Goal: Information Seeking & Learning: Compare options

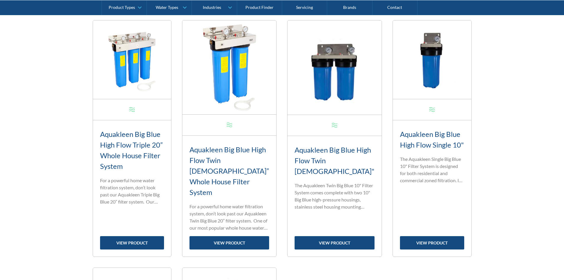
scroll to position [115, 0]
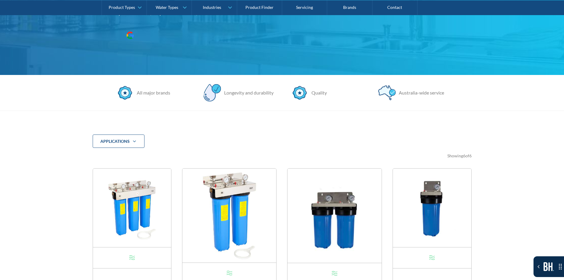
click at [130, 140] on div "applications" at bounding box center [119, 141] width 52 height 14
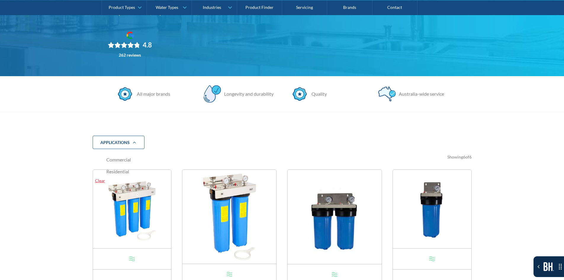
click at [117, 158] on span "Commercial" at bounding box center [118, 159] width 25 height 7
click at [107, 158] on input "Commercial" at bounding box center [105, 160] width 4 height 4
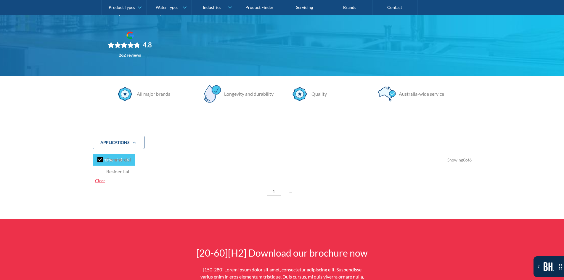
click at [126, 185] on nav "Commercial Residential Clear" at bounding box center [137, 168] width 88 height 35
click at [122, 162] on span "Commercial" at bounding box center [118, 159] width 25 height 7
click at [107, 162] on input "Commercial" at bounding box center [105, 160] width 4 height 4
checkbox input "false"
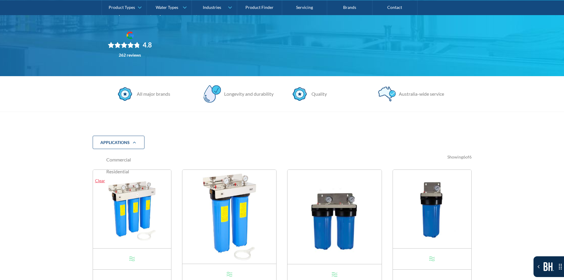
click at [115, 171] on span "Residential" at bounding box center [117, 171] width 23 height 7
click at [107, 171] on input "Residential" at bounding box center [105, 172] width 4 height 4
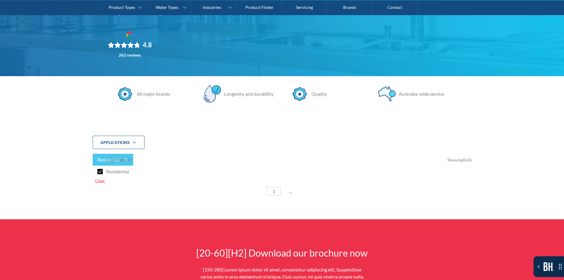
click at [115, 171] on span "Residential" at bounding box center [117, 171] width 23 height 7
click at [107, 171] on input "Residential" at bounding box center [105, 172] width 4 height 4
checkbox input "false"
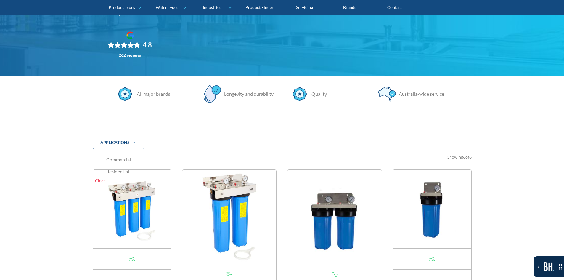
click at [134, 140] on icon "Filter 5" at bounding box center [134, 142] width 7 height 5
click at [161, 140] on div "applications Commercial Residential Clear" at bounding box center [282, 143] width 379 height 14
click at [131, 140] on icon "Filter 5" at bounding box center [134, 142] width 7 height 5
click at [99, 180] on div "Clear" at bounding box center [136, 180] width 83 height 6
click at [112, 157] on span "Commercial" at bounding box center [118, 159] width 25 height 7
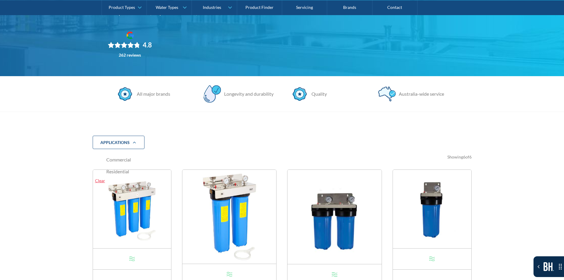
click at [107, 158] on input "Commercial" at bounding box center [105, 160] width 4 height 4
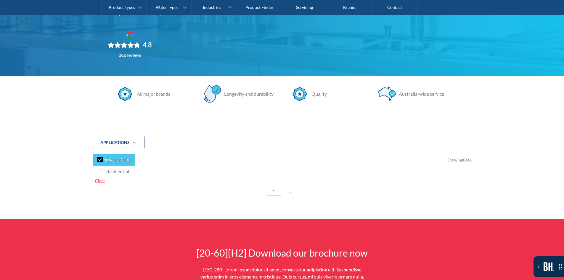
click at [97, 181] on div "Clear" at bounding box center [136, 180] width 83 height 6
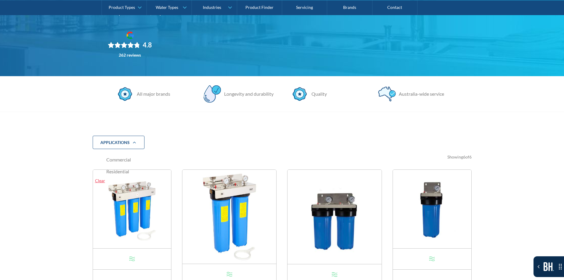
click at [124, 145] on div "applications" at bounding box center [114, 142] width 29 height 6
click at [102, 161] on div "Filter 5" at bounding box center [99, 159] width 5 height 5
click at [103, 161] on input "Commercial" at bounding box center [105, 160] width 4 height 4
checkbox input "true"
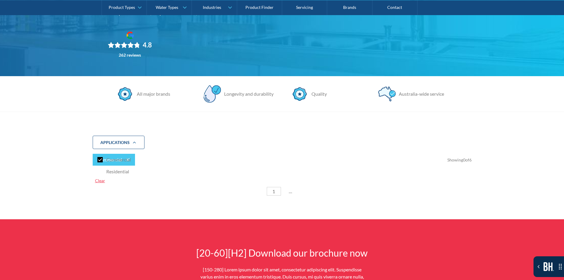
click at [99, 171] on div "Filter 5" at bounding box center [99, 171] width 5 height 5
click at [103, 171] on input "Residential" at bounding box center [105, 172] width 4 height 4
click at [99, 171] on div "Filter 5" at bounding box center [99, 171] width 5 height 5
click at [103, 171] on input "Residential" at bounding box center [105, 172] width 4 height 4
checkbox input "false"
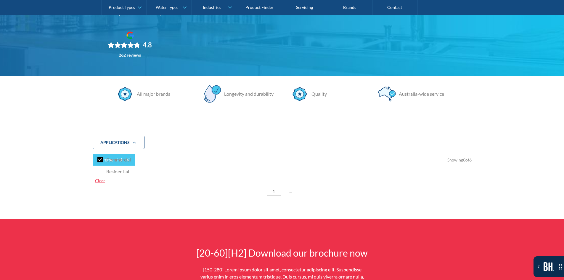
click at [100, 159] on div "Filter 5" at bounding box center [99, 159] width 5 height 5
click at [103, 159] on input "Commercial" at bounding box center [105, 160] width 4 height 4
checkbox input "false"
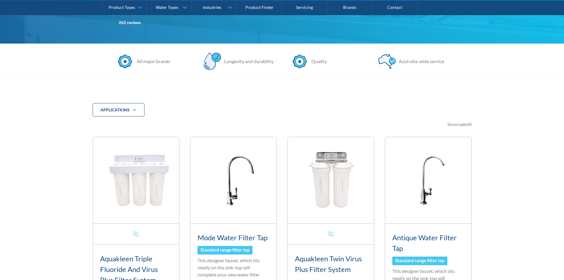
drag, startPoint x: 0, startPoint y: 0, endPoint x: 141, endPoint y: 84, distance: 164.3
click at [137, 111] on icon "Filter 5" at bounding box center [134, 110] width 7 height 5
click at [128, 128] on span "Commercial" at bounding box center [120, 127] width 25 height 7
click at [109, 128] on input "Commercial" at bounding box center [107, 128] width 4 height 4
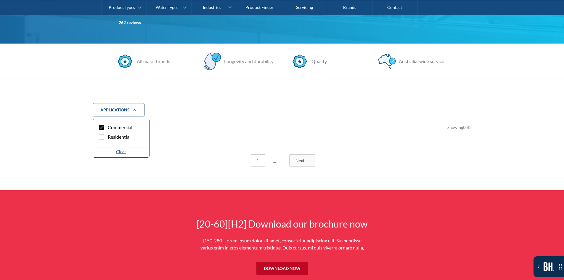
click at [128, 128] on span "Commercial" at bounding box center [120, 127] width 25 height 7
click at [109, 128] on input "Commercial" at bounding box center [107, 128] width 4 height 4
checkbox input "false"
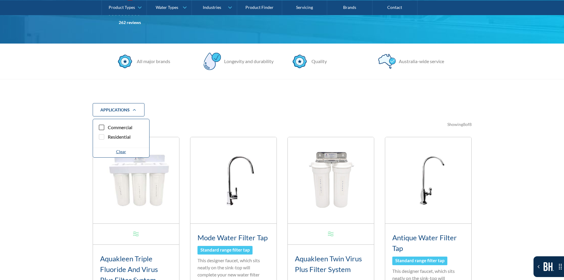
click at [122, 138] on span "Residential" at bounding box center [119, 136] width 23 height 7
click at [109, 138] on input "Residential" at bounding box center [107, 137] width 4 height 4
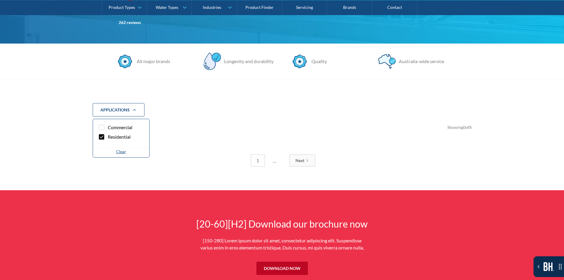
click at [122, 138] on span "Residential" at bounding box center [119, 136] width 23 height 7
click at [109, 138] on input "Residential" at bounding box center [107, 137] width 4 height 4
checkbox input "false"
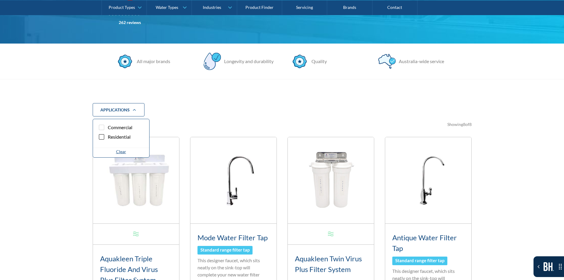
click at [123, 150] on div "Clear" at bounding box center [121, 151] width 10 height 6
click at [195, 114] on div "applications Commercial Residential Clear" at bounding box center [282, 110] width 379 height 14
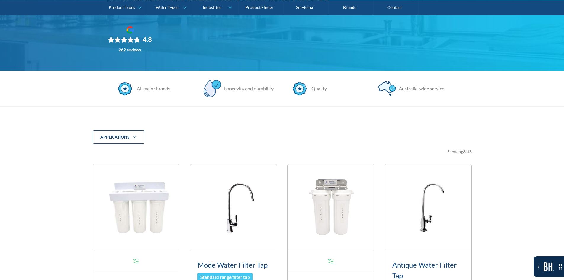
scroll to position [118, 0]
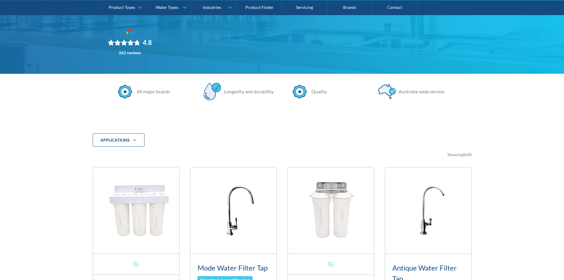
scroll to position [118, 0]
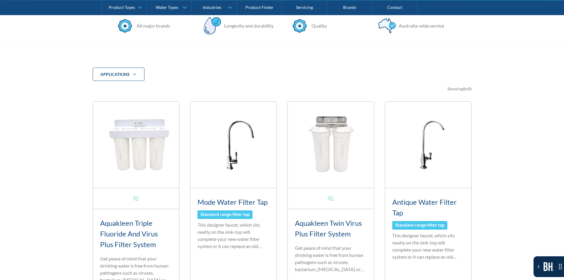
scroll to position [178, 0]
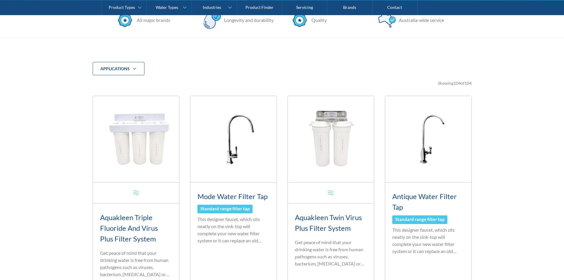
scroll to position [178, 0]
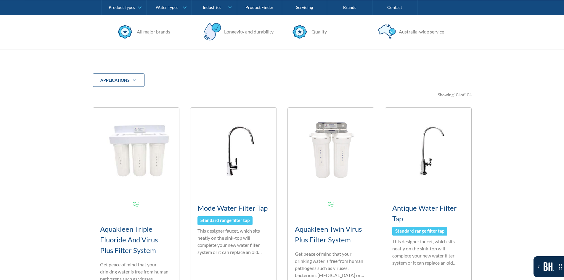
click at [142, 85] on div "applications" at bounding box center [119, 80] width 52 height 14
click at [123, 100] on span "Commercial" at bounding box center [120, 97] width 25 height 7
click at [109, 100] on input "Commercial" at bounding box center [107, 98] width 4 height 4
checkbox input "true"
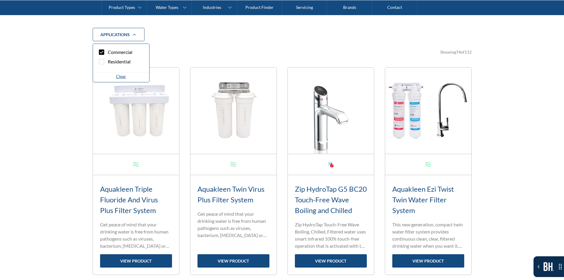
scroll to position [227, 0]
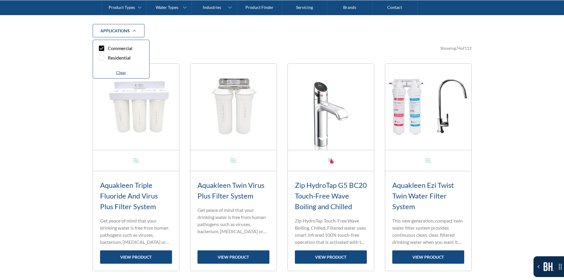
click at [49, 167] on div "applications Commercial Residential Clear Thank you! Your submission has been r…" at bounding box center [282, 274] width 564 height 548
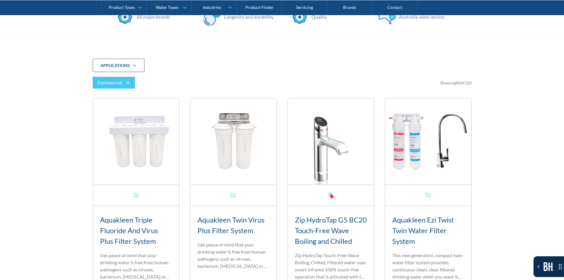
scroll to position [79, 0]
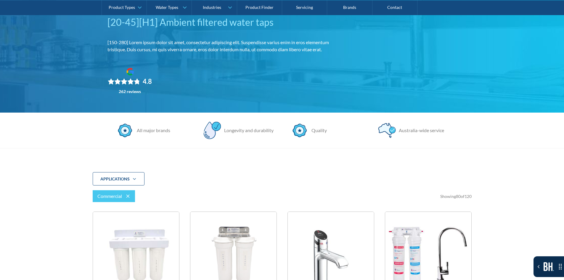
click at [129, 182] on div "applications" at bounding box center [114, 179] width 29 height 6
click at [119, 206] on span "Residential" at bounding box center [119, 205] width 23 height 7
click at [109, 206] on input "Residential" at bounding box center [107, 206] width 4 height 4
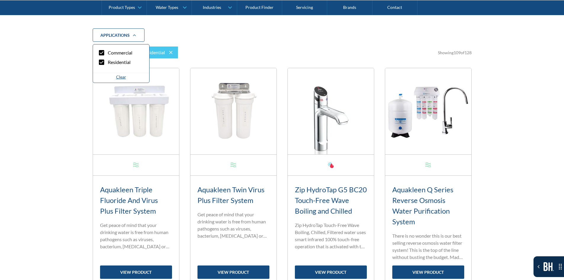
scroll to position [227, 0]
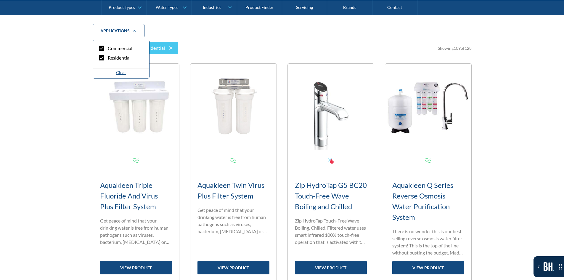
click at [118, 56] on span "Residential" at bounding box center [119, 57] width 23 height 7
click at [109, 56] on input "Residential" at bounding box center [107, 58] width 4 height 4
checkbox input "false"
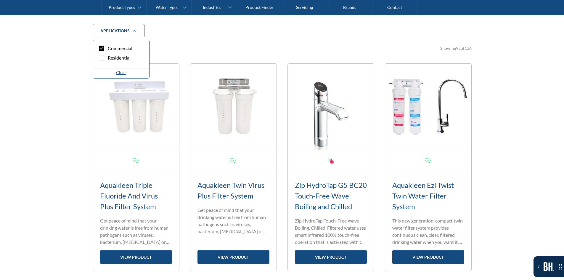
click at [118, 51] on span "Commercial" at bounding box center [120, 48] width 25 height 7
click at [109, 50] on input "Commercial" at bounding box center [107, 48] width 4 height 4
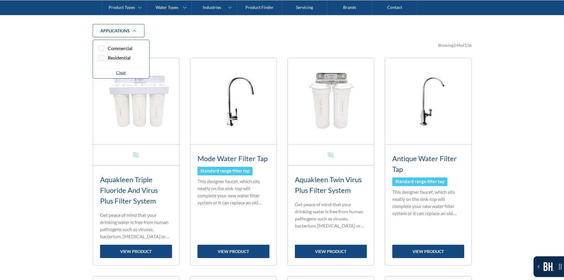
click at [118, 51] on span "Commercial" at bounding box center [120, 48] width 25 height 7
click at [109, 50] on input "Commercial" at bounding box center [107, 48] width 4 height 4
checkbox input "true"
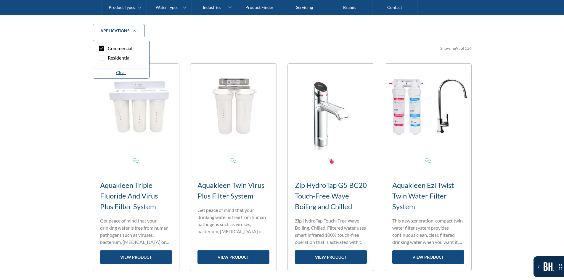
click at [115, 60] on span "Residential" at bounding box center [119, 57] width 23 height 7
click at [109, 60] on input "Residential" at bounding box center [107, 58] width 4 height 4
checkbox input "true"
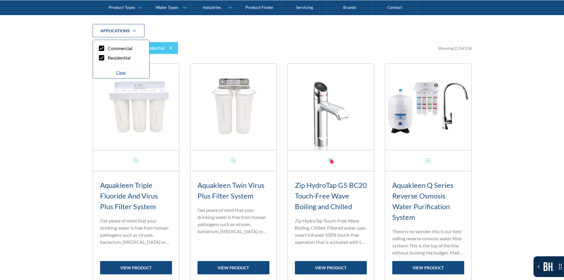
click at [82, 78] on div "applications Commercial Residential Clear Thank you! Your submission has been r…" at bounding box center [282, 279] width 564 height 558
click at [83, 86] on div "applications Commercial Residential Clear Thank you! Your submission has been r…" at bounding box center [282, 279] width 564 height 558
click at [126, 49] on icon at bounding box center [127, 47] width 7 height 7
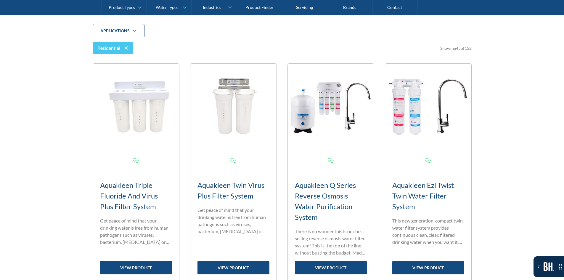
click at [126, 49] on icon at bounding box center [125, 47] width 3 height 3
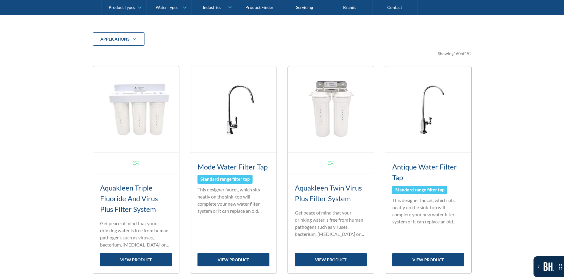
scroll to position [168, 0]
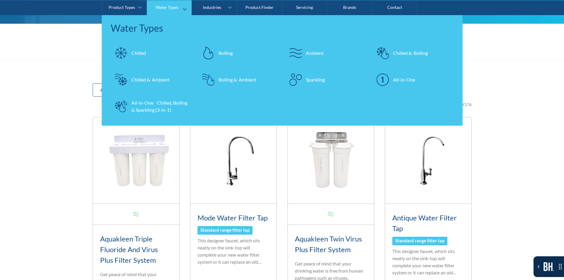
click at [141, 49] on link "Chilled" at bounding box center [151, 52] width 81 height 21
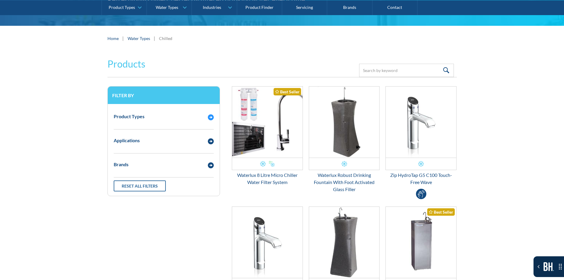
scroll to position [89, 0]
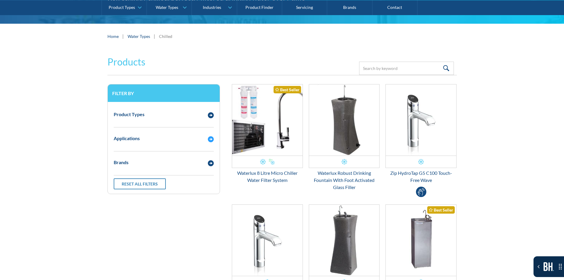
click at [164, 138] on div "Applications" at bounding box center [158, 138] width 94 height 7
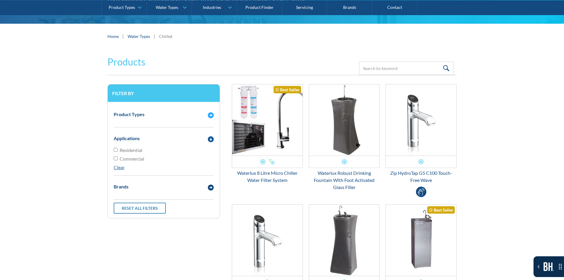
click at [164, 117] on div "Product Types" at bounding box center [158, 114] width 94 height 7
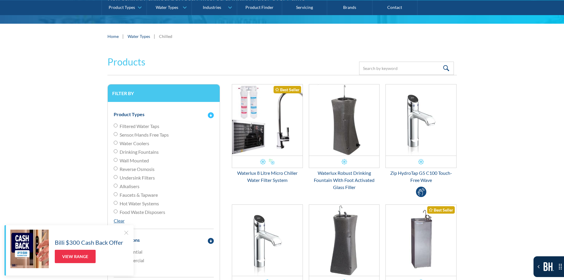
click at [166, 111] on div "Product Types" at bounding box center [158, 114] width 94 height 7
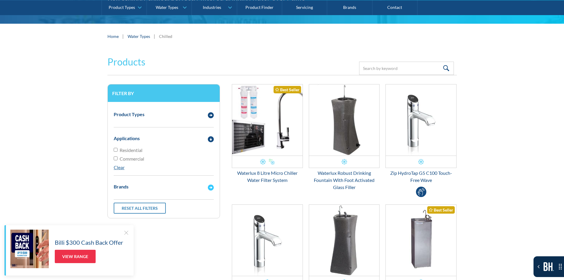
click at [149, 186] on div "Brands" at bounding box center [158, 186] width 94 height 7
click at [138, 110] on div "Product Types" at bounding box center [164, 114] width 106 height 16
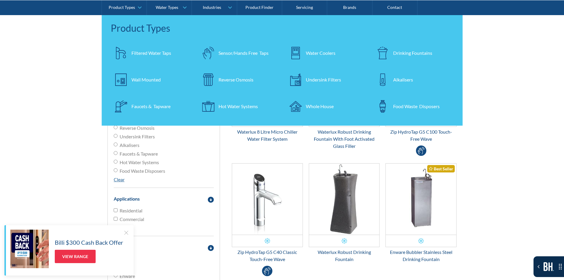
scroll to position [118, 0]
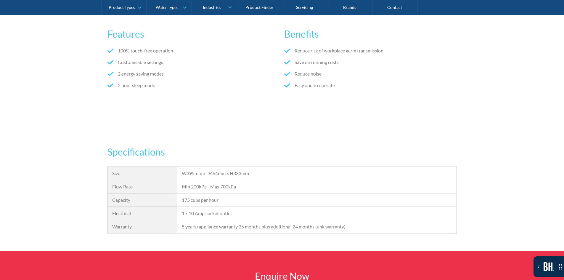
scroll to position [385, 0]
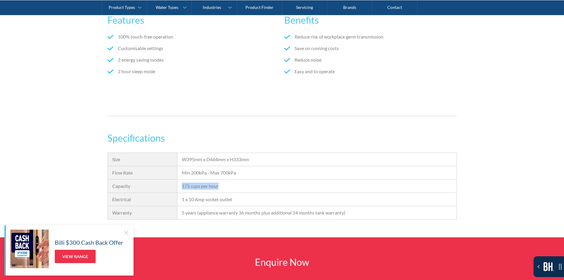
drag, startPoint x: 222, startPoint y: 184, endPoint x: 182, endPoint y: 185, distance: 39.4
click at [182, 185] on div "175 cups per hour" at bounding box center [317, 185] width 270 height 7
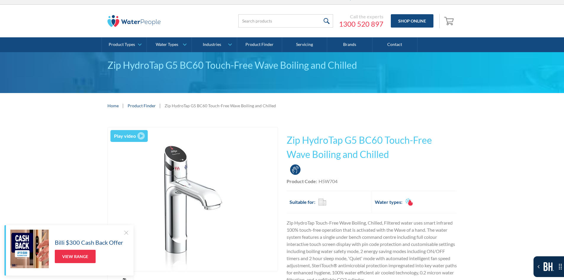
scroll to position [0, 0]
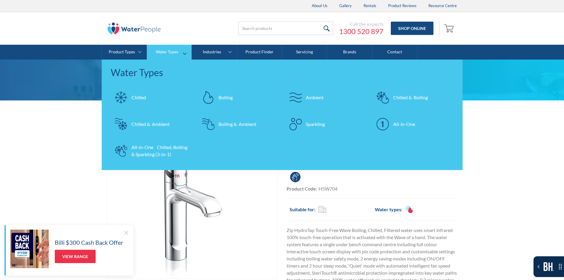
click at [163, 57] on link "Water Types" at bounding box center [169, 52] width 45 height 15
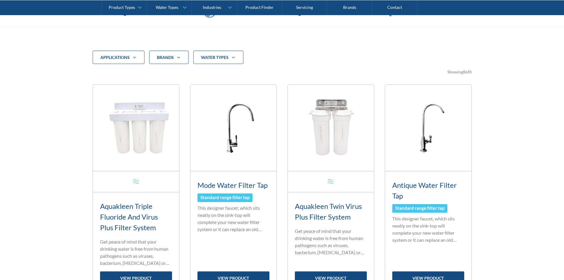
scroll to position [207, 0]
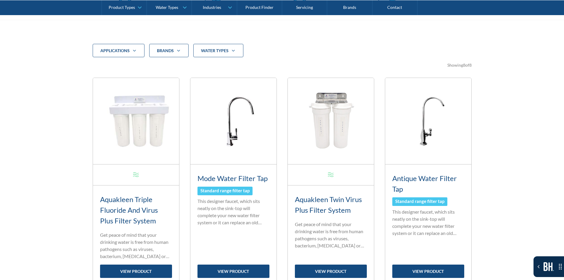
click at [221, 53] on div "water types" at bounding box center [215, 51] width 28 height 6
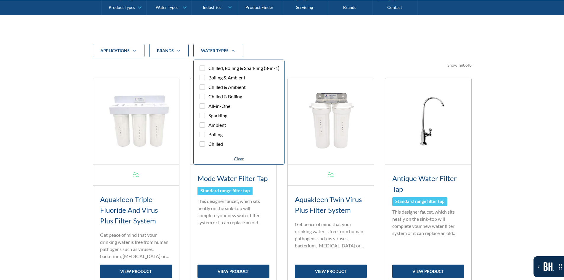
click at [229, 75] on span "Boiling & Ambient" at bounding box center [226, 77] width 37 height 7
click at [209, 76] on input "Boiling & Ambient" at bounding box center [208, 78] width 4 height 4
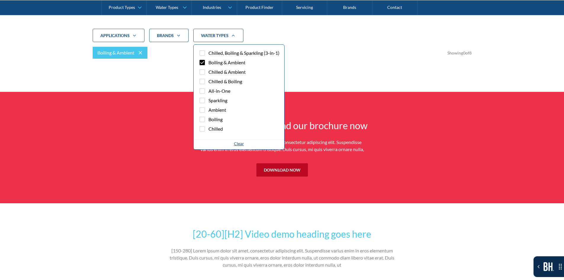
scroll to position [227, 0]
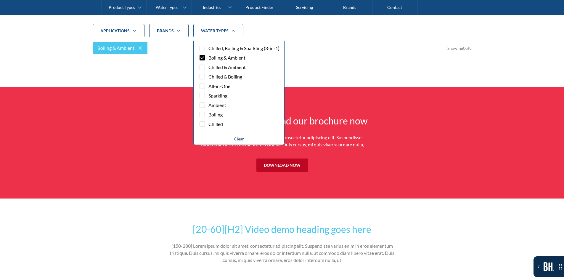
click at [221, 58] on span "Boiling & Ambient" at bounding box center [226, 57] width 37 height 7
click at [209, 58] on input "Boiling & Ambient" at bounding box center [208, 58] width 4 height 4
checkbox input "false"
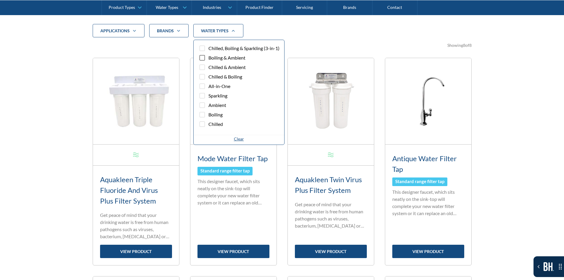
click at [223, 31] on div "water types" at bounding box center [215, 31] width 28 height 6
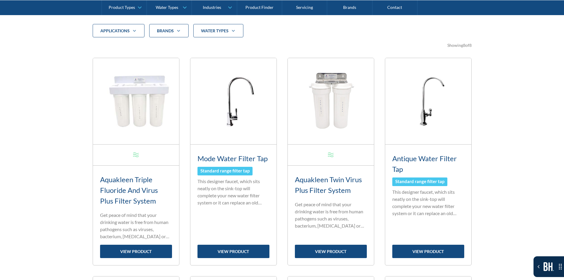
click at [216, 33] on div "water types" at bounding box center [215, 31] width 28 height 6
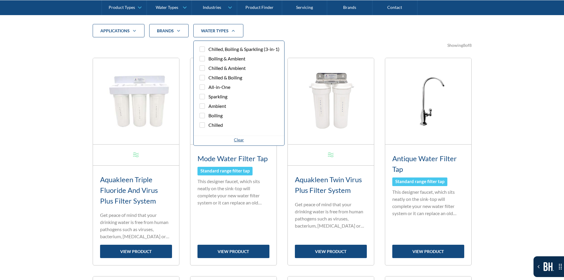
click at [215, 46] on span "Chilled, Boiling & Sparkling (3-in-1)" at bounding box center [243, 49] width 71 height 7
click at [209, 47] on input "Chilled, Boiling & Sparkling (3-in-1)" at bounding box center [208, 49] width 4 height 4
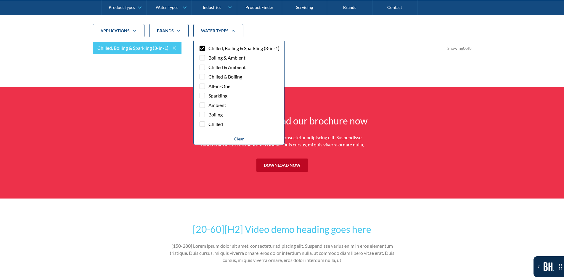
click at [215, 46] on span "Chilled, Boiling & Sparkling (3-in-1)" at bounding box center [243, 48] width 71 height 7
click at [209, 46] on input "Chilled, Boiling & Sparkling (3-in-1)" at bounding box center [208, 48] width 4 height 4
checkbox input "false"
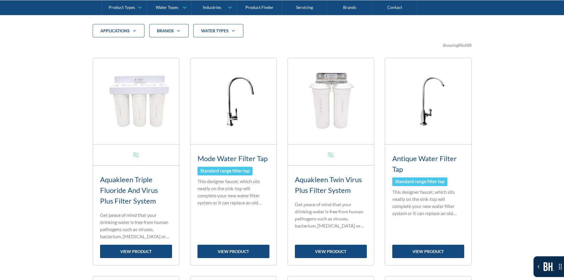
click at [169, 25] on div "Brands" at bounding box center [168, 31] width 39 height 14
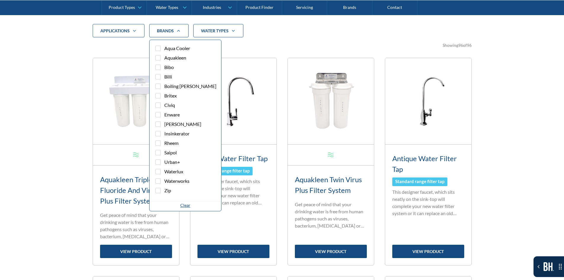
click at [158, 52] on label "Aqua Cooler" at bounding box center [185, 49] width 62 height 9
click at [161, 50] on input "Aqua Cooler" at bounding box center [163, 48] width 4 height 4
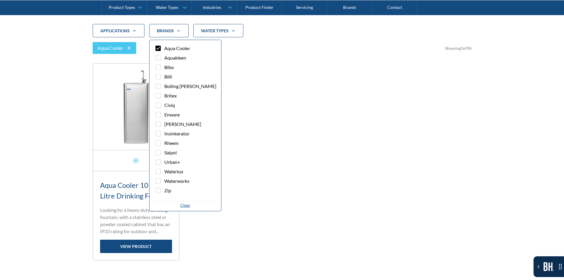
click at [160, 47] on div "Filter 5" at bounding box center [157, 48] width 5 height 5
click at [161, 47] on input "Aqua Cooler" at bounding box center [163, 48] width 4 height 4
checkbox input "false"
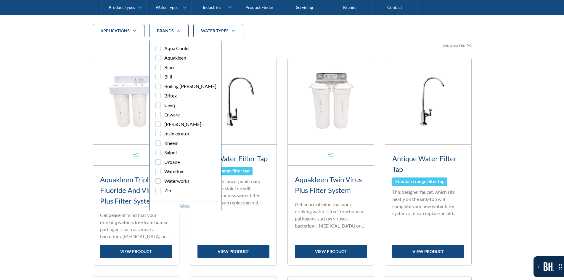
click at [165, 62] on label "Aquakleen" at bounding box center [185, 58] width 62 height 9
click at [165, 60] on input "Aquakleen" at bounding box center [163, 58] width 4 height 4
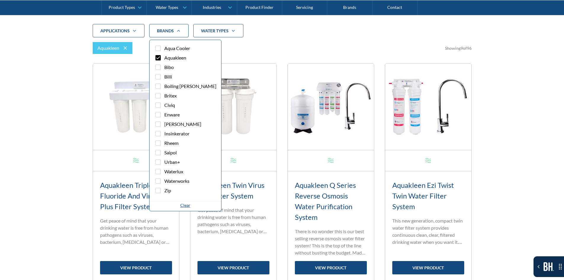
click at [166, 60] on span "Aquakleen" at bounding box center [175, 57] width 22 height 7
click at [165, 60] on input "Aquakleen" at bounding box center [163, 58] width 4 height 4
checkbox input "false"
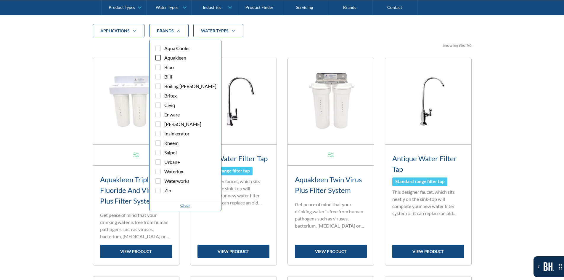
click at [206, 33] on div "water types" at bounding box center [215, 31] width 28 height 6
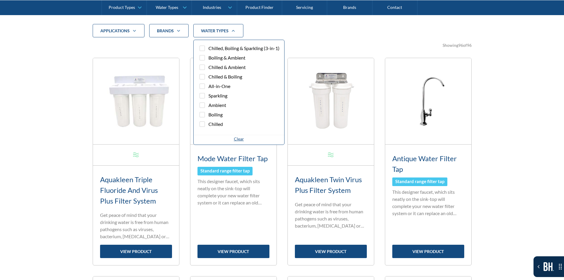
click at [202, 50] on div "Filter 5" at bounding box center [202, 48] width 5 height 5
click at [206, 50] on input "Chilled, Boiling & Sparkling (3-in-1)" at bounding box center [208, 48] width 4 height 4
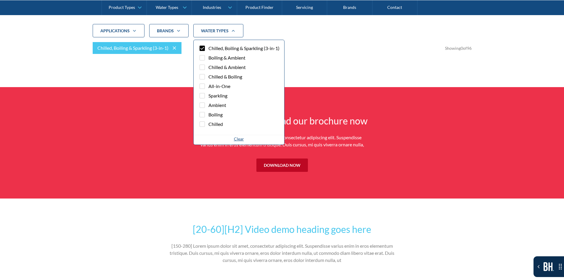
click at [202, 50] on div "Filter 5" at bounding box center [202, 48] width 5 height 5
click at [206, 50] on input "Chilled, Boiling & Sparkling (3-in-1)" at bounding box center [208, 48] width 4 height 4
checkbox input "false"
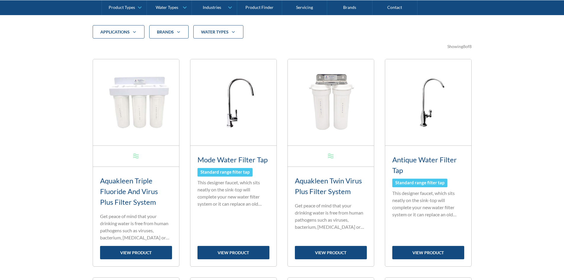
scroll to position [227, 0]
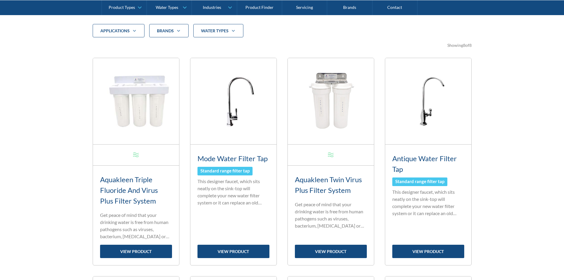
click at [200, 31] on div "water types" at bounding box center [218, 31] width 50 height 14
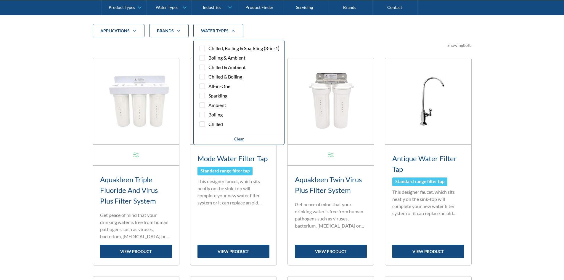
click at [211, 60] on span "Boiling & Ambient" at bounding box center [226, 57] width 37 height 7
click at [209, 60] on input "Boiling & Ambient" at bounding box center [208, 58] width 4 height 4
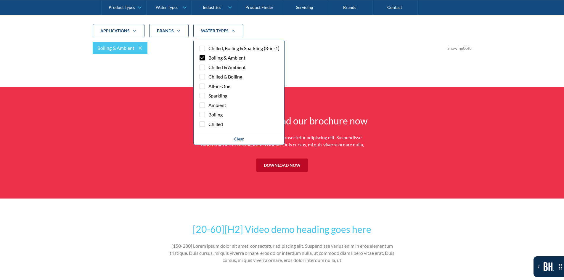
click at [211, 58] on span "Boiling & Ambient" at bounding box center [226, 57] width 37 height 7
click at [209, 58] on input "Boiling & Ambient" at bounding box center [208, 58] width 4 height 4
checkbox input "false"
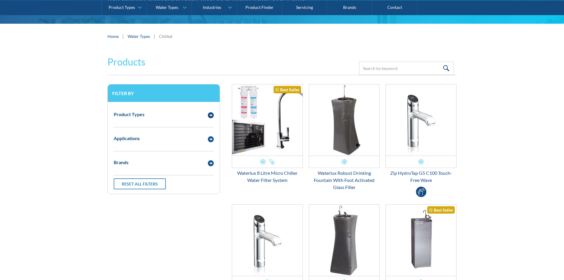
click at [179, 119] on div "Product Types" at bounding box center [164, 114] width 106 height 16
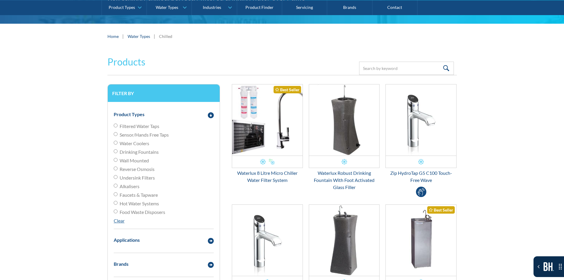
click at [158, 128] on span "Filtered Water Taps" at bounding box center [140, 126] width 40 height 7
click at [118, 127] on input "Filtered Water Taps" at bounding box center [116, 125] width 4 height 4
radio input "true"
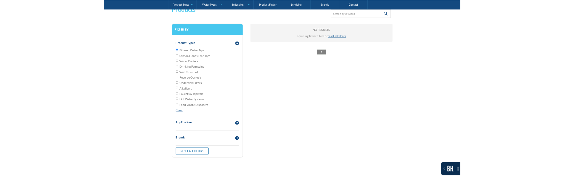
scroll to position [138, 0]
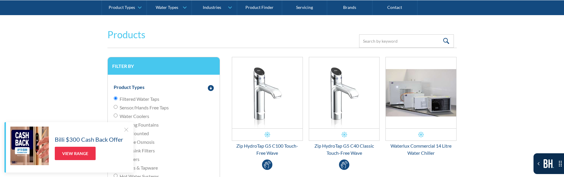
scroll to position [108, 0]
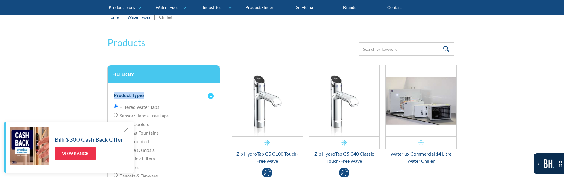
drag, startPoint x: 152, startPoint y: 95, endPoint x: 115, endPoint y: 96, distance: 36.7
click at [115, 96] on div "Product Types" at bounding box center [158, 95] width 94 height 7
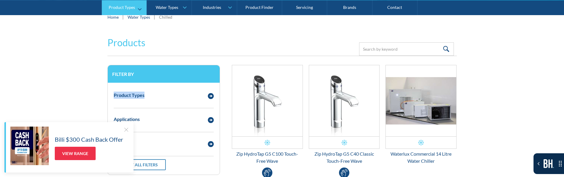
copy div "Product Types"
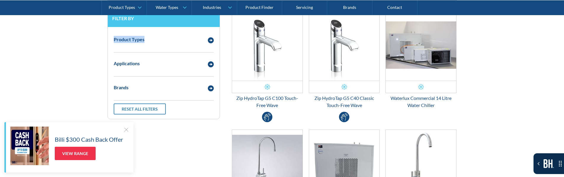
scroll to position [167, 0]
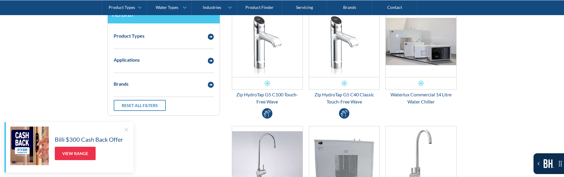
click at [187, 57] on div "Applications" at bounding box center [158, 59] width 94 height 7
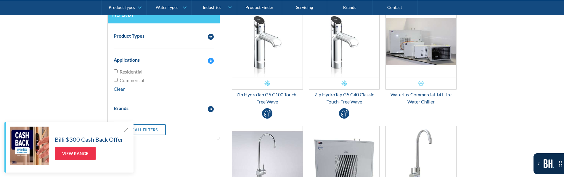
click at [162, 38] on div "Product Types" at bounding box center [158, 35] width 94 height 7
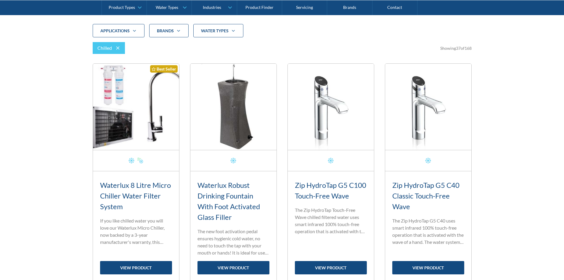
click at [228, 36] on div "water types" at bounding box center [218, 31] width 50 height 14
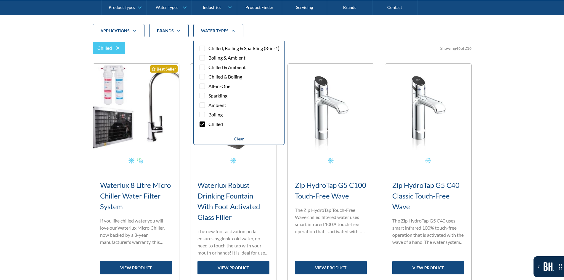
click at [202, 124] on div "Filter 5" at bounding box center [202, 123] width 5 height 5
click at [206, 124] on input "Chilled" at bounding box center [208, 124] width 4 height 4
checkbox input "false"
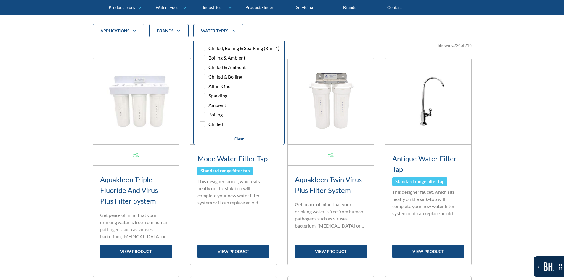
click at [223, 46] on span "Chilled, Boiling & Sparkling (3-in-1)" at bounding box center [243, 48] width 71 height 7
click at [209, 46] on input "Chilled, Boiling & Sparkling (3-in-1)" at bounding box center [208, 48] width 4 height 4
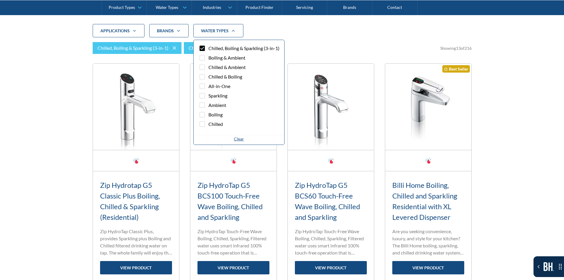
click at [223, 46] on span "Chilled, Boiling & Sparkling (3-in-1)" at bounding box center [243, 48] width 71 height 7
click at [209, 46] on input "Chilled, Boiling & Sparkling (3-in-1)" at bounding box center [208, 48] width 4 height 4
checkbox input "false"
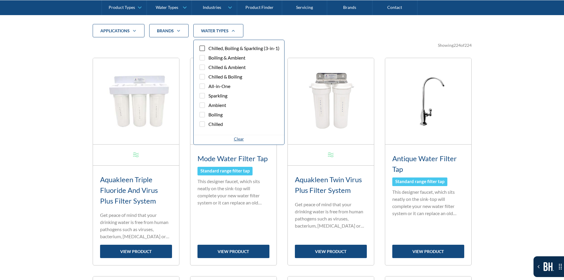
click at [220, 57] on span "Boiling & Ambient" at bounding box center [226, 57] width 37 height 7
click at [209, 57] on input "Boiling & Ambient" at bounding box center [208, 58] width 4 height 4
checkbox input "true"
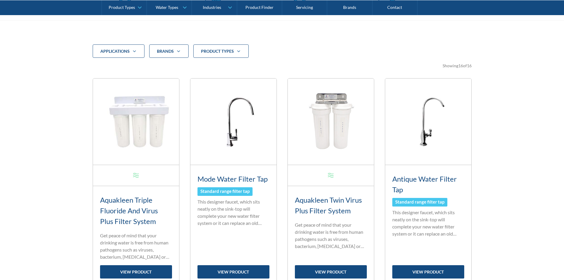
scroll to position [207, 0]
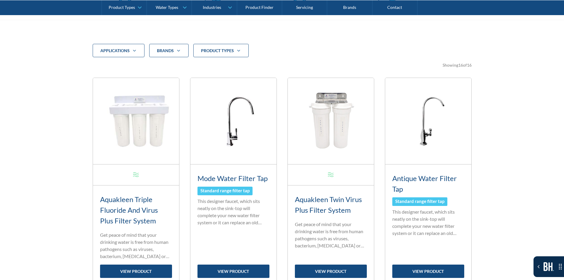
click at [223, 52] on strong "Product Types" at bounding box center [217, 50] width 33 height 5
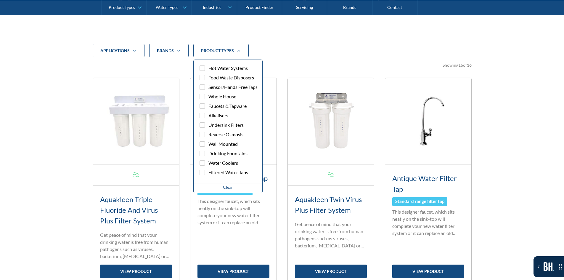
click at [214, 68] on span "Hot Water Systems" at bounding box center [227, 68] width 39 height 7
click at [209, 68] on input "Hot Water Systems" at bounding box center [208, 68] width 4 height 4
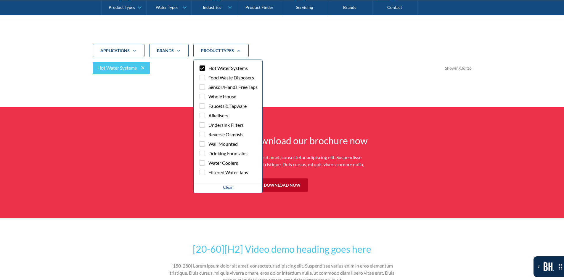
scroll to position [227, 0]
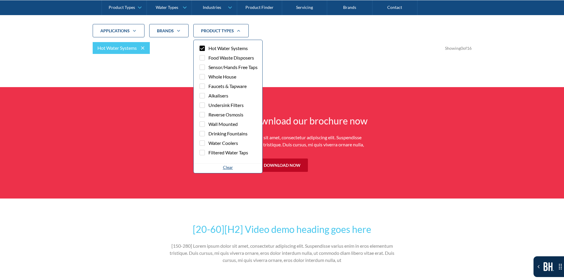
click at [217, 47] on span "Hot Water Systems" at bounding box center [227, 48] width 39 height 7
click at [209, 47] on input "Hot Water Systems" at bounding box center [208, 48] width 4 height 4
checkbox input "false"
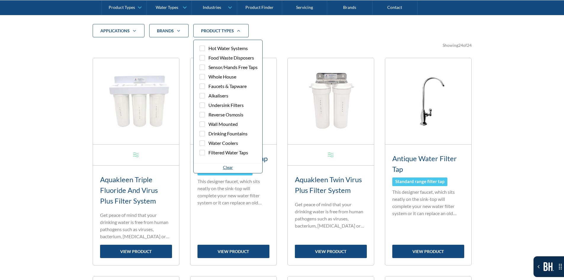
click at [217, 102] on span "Undersink Filters" at bounding box center [225, 105] width 35 height 7
click at [209, 103] on input "Undersink Filters" at bounding box center [208, 105] width 4 height 4
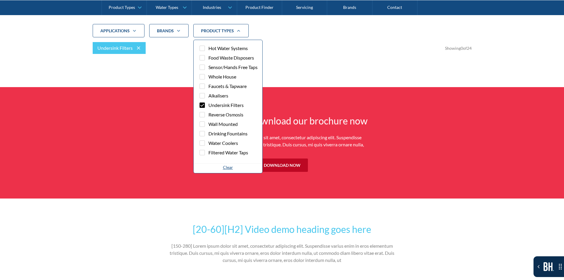
click at [217, 102] on span "Undersink Filters" at bounding box center [225, 105] width 35 height 7
click at [209, 103] on input "Undersink Filters" at bounding box center [208, 105] width 4 height 4
checkbox input "false"
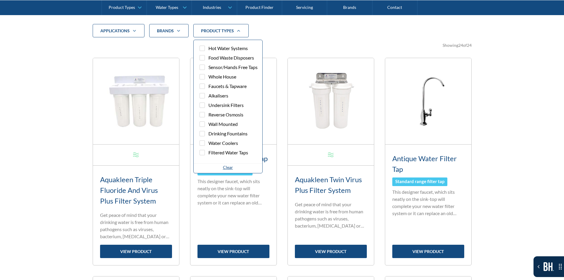
click at [221, 89] on span "Faucets & Tapware" at bounding box center [227, 86] width 38 height 7
click at [209, 88] on input "Faucets & Tapware" at bounding box center [208, 86] width 4 height 4
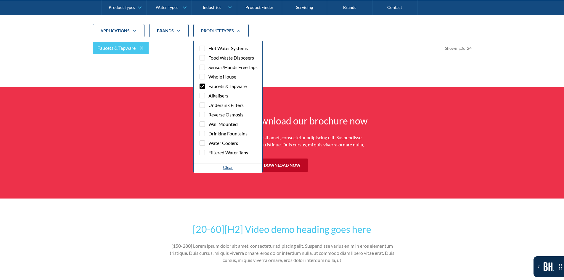
click at [221, 89] on span "Faucets & Tapware" at bounding box center [227, 86] width 38 height 7
click at [209, 88] on input "Faucets & Tapware" at bounding box center [208, 86] width 4 height 4
checkbox input "false"
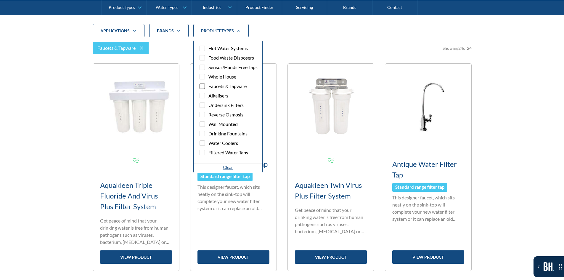
click at [225, 76] on span "Whole House" at bounding box center [222, 76] width 28 height 7
click at [209, 76] on input "Whole House" at bounding box center [208, 77] width 4 height 4
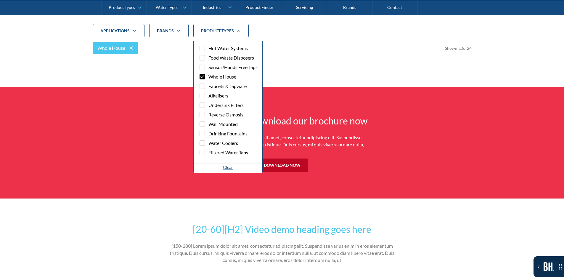
click at [225, 76] on span "Whole House" at bounding box center [222, 76] width 28 height 7
click at [209, 76] on input "Whole House" at bounding box center [208, 77] width 4 height 4
checkbox input "false"
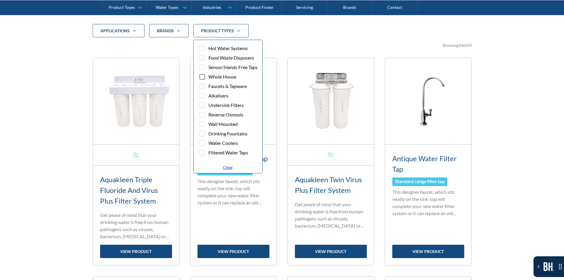
click at [220, 151] on span "Filtered Water Taps" at bounding box center [228, 152] width 40 height 7
click at [209, 151] on input "Filtered Water Taps" at bounding box center [208, 153] width 4 height 4
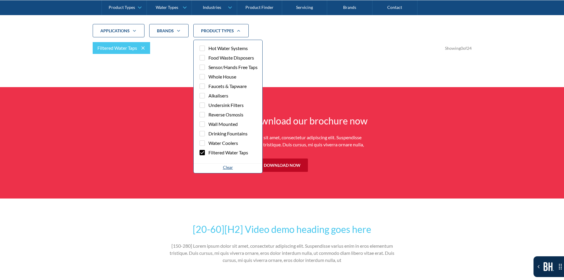
click at [220, 150] on span "Filtered Water Taps" at bounding box center [228, 152] width 40 height 7
click at [209, 151] on input "Filtered Water Taps" at bounding box center [208, 153] width 4 height 4
checkbox input "false"
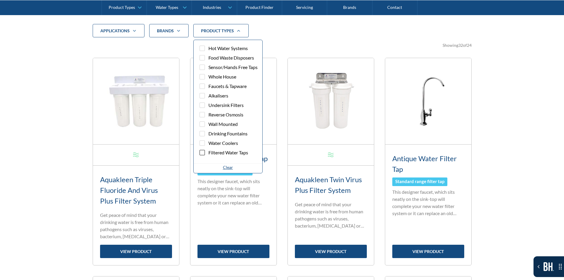
click at [223, 141] on span "Water Coolers" at bounding box center [223, 142] width 30 height 7
click at [209, 141] on input "Water Coolers" at bounding box center [208, 143] width 4 height 4
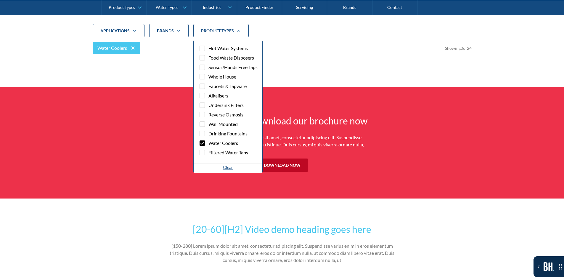
click at [223, 141] on span "Water Coolers" at bounding box center [223, 142] width 30 height 7
click at [209, 141] on input "Water Coolers" at bounding box center [208, 143] width 4 height 4
checkbox input "false"
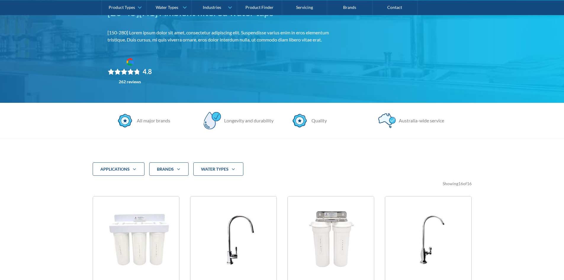
click at [216, 163] on div "water Types" at bounding box center [218, 169] width 50 height 14
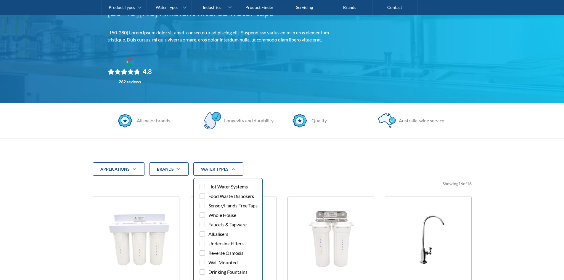
click at [211, 185] on span "Hot Water Systems" at bounding box center [227, 186] width 39 height 7
click at [209, 185] on input "Hot Water Systems" at bounding box center [208, 187] width 4 height 4
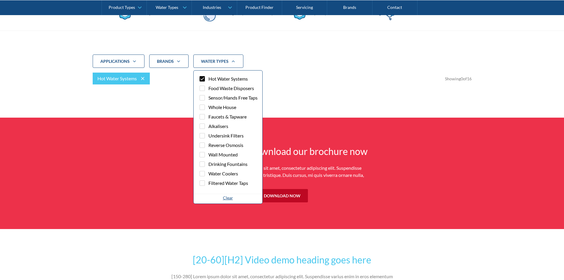
scroll to position [227, 0]
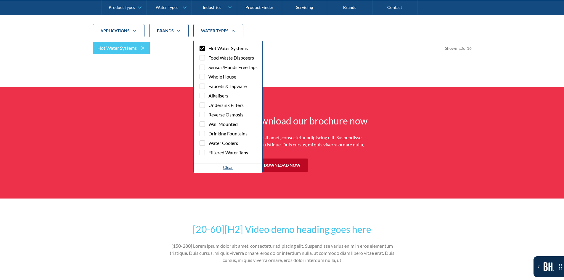
click at [143, 49] on icon at bounding box center [142, 47] width 7 height 7
checkbox input "false"
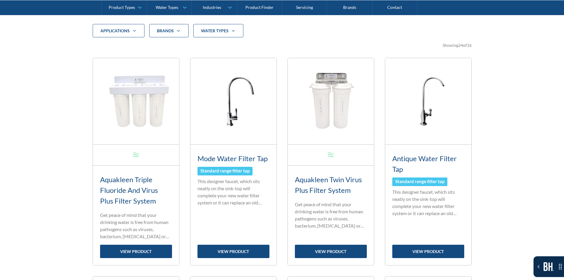
click at [207, 35] on div "water Types" at bounding box center [218, 31] width 50 height 14
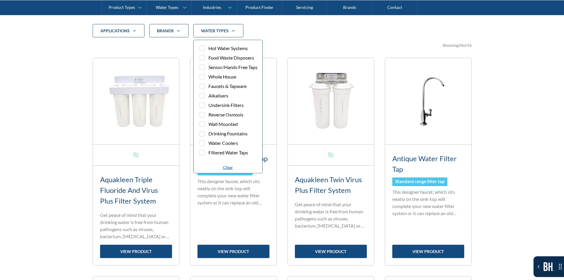
click at [207, 83] on label "Faucets & Tapware" at bounding box center [227, 87] width 59 height 9
click at [207, 84] on input "Faucets & Tapware" at bounding box center [208, 86] width 4 height 4
checkbox input "true"
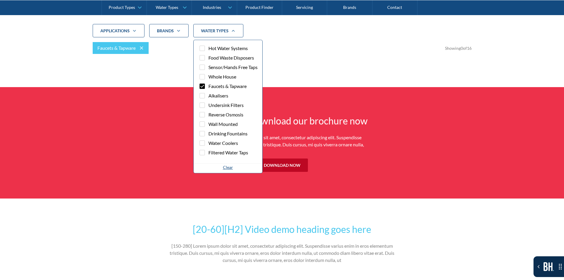
click at [161, 71] on div "applications Commercial Residential Clear Brands Aqua Cooler Aquakleen Bibo Bil…" at bounding box center [282, 43] width 379 height 87
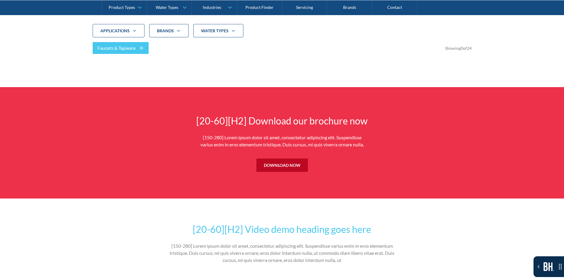
click at [142, 46] on icon at bounding box center [141, 47] width 7 height 7
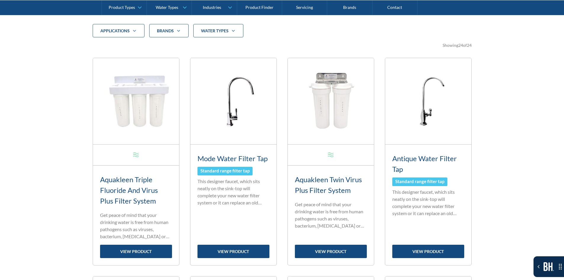
click at [73, 123] on div "applications Commercial Residential Clear Brands Aqua Cooler Aquakleen Bibo Bil…" at bounding box center [282, 265] width 564 height 530
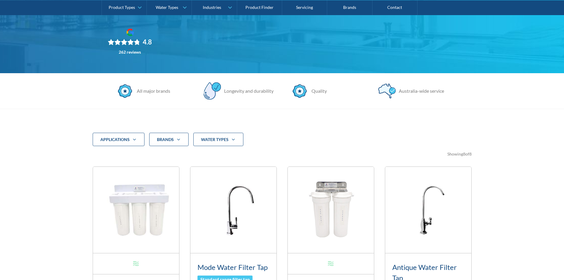
click at [222, 145] on div "water Types" at bounding box center [218, 140] width 50 height 14
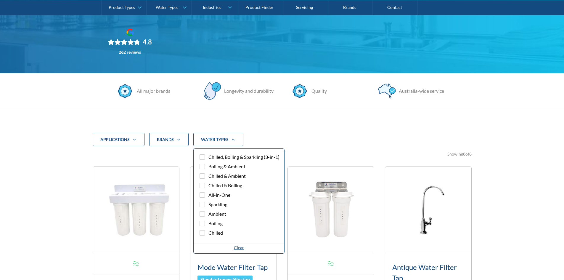
click at [220, 154] on span "Chilled, Boiling & Sparkling (3-in-1)" at bounding box center [243, 156] width 71 height 7
click at [209, 155] on input "Chilled, Boiling & Sparkling (3-in-1)" at bounding box center [208, 157] width 4 height 4
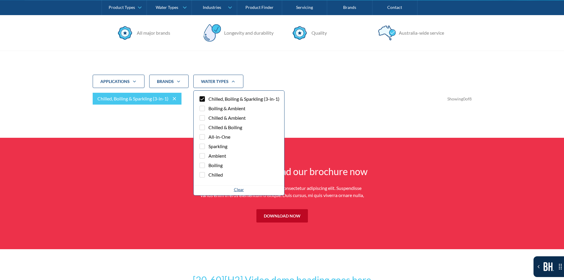
scroll to position [227, 0]
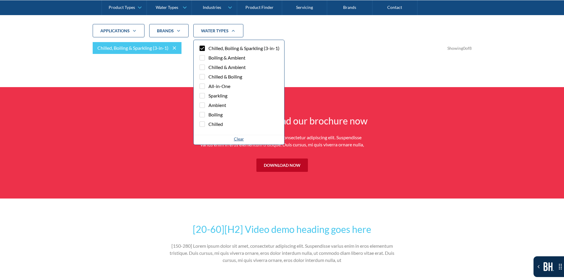
click at [219, 47] on span "Chilled, Boiling & Sparkling (3-in-1)" at bounding box center [243, 48] width 71 height 7
click at [209, 47] on input "Chilled, Boiling & Sparkling (3-in-1)" at bounding box center [208, 48] width 4 height 4
checkbox input "false"
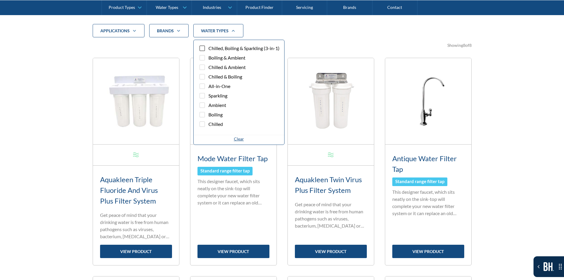
click at [209, 60] on span "Boiling & Ambient" at bounding box center [226, 57] width 37 height 7
click at [209, 60] on input "Boiling & Ambient" at bounding box center [208, 58] width 4 height 4
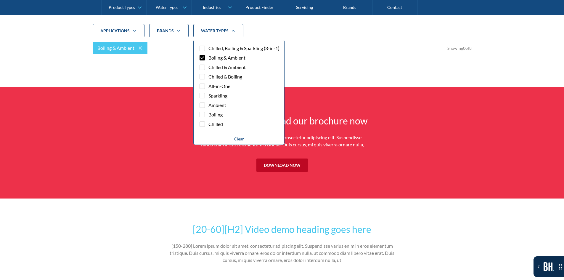
click at [209, 60] on span "Boiling & Ambient" at bounding box center [226, 57] width 37 height 7
click at [209, 60] on input "Boiling & Ambient" at bounding box center [208, 58] width 4 height 4
checkbox input "false"
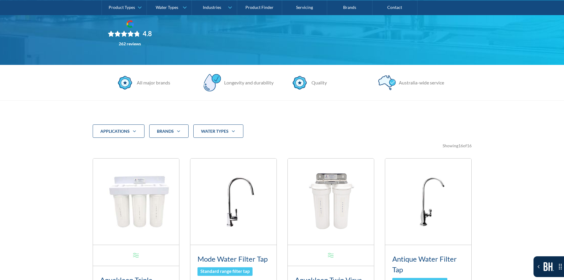
scroll to position [148, 0]
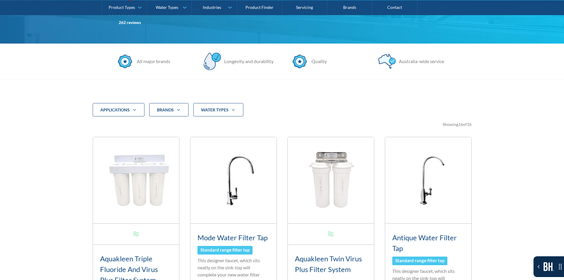
click at [202, 114] on div "water Types" at bounding box center [218, 110] width 50 height 14
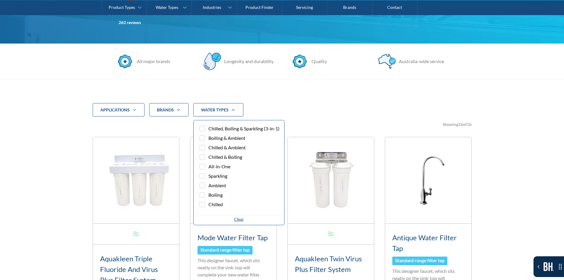
click at [206, 122] on div "Chilled, Boiling & Sparkling (3-in-1) Boiling & Ambient Chilled & Ambient Chill…" at bounding box center [239, 168] width 91 height 95
click at [208, 123] on div "Chilled, Boiling & Sparkling (3-in-1) Boiling & Ambient Chilled & Ambient Chill…" at bounding box center [239, 166] width 91 height 95
click at [208, 126] on label "Chilled, Boiling & Sparkling (3-in-1)" at bounding box center [238, 128] width 81 height 9
click at [208, 126] on input "Chilled, Boiling & Sparkling (3-in-1)" at bounding box center [208, 128] width 4 height 4
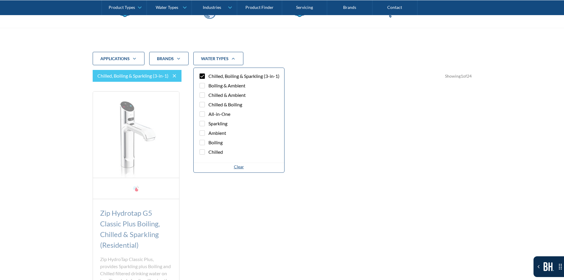
scroll to position [227, 0]
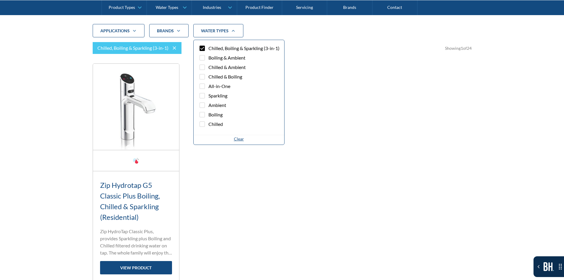
click at [214, 47] on span "Chilled, Boiling & Sparkling (3-in-1)" at bounding box center [243, 48] width 71 height 7
click at [209, 47] on input "Chilled, Boiling & Sparkling (3-in-1)" at bounding box center [208, 48] width 4 height 4
checkbox input "false"
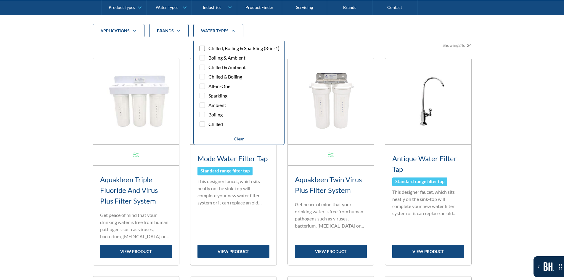
click at [218, 62] on label "Boiling & Ambient" at bounding box center [238, 58] width 81 height 9
click at [209, 60] on input "Boiling & Ambient" at bounding box center [208, 58] width 4 height 4
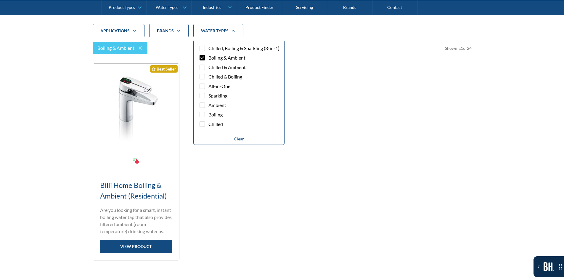
click at [217, 61] on span "Boiling & Ambient" at bounding box center [226, 57] width 37 height 7
click at [209, 60] on input "Boiling & Ambient" at bounding box center [208, 58] width 4 height 4
checkbox input "false"
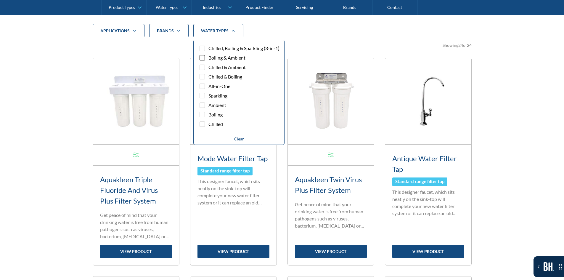
click at [217, 84] on span "All-in-One" at bounding box center [219, 86] width 22 height 7
click at [209, 84] on input "All-in-One" at bounding box center [208, 86] width 4 height 4
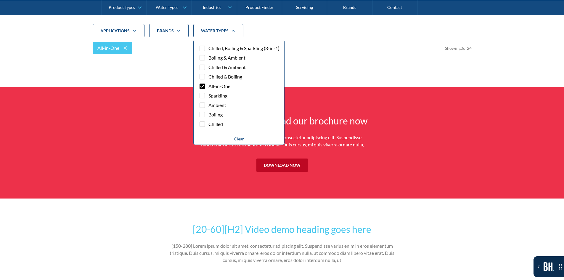
click at [217, 84] on span "All-in-One" at bounding box center [219, 86] width 22 height 7
click at [209, 84] on input "All-in-One" at bounding box center [208, 86] width 4 height 4
checkbox input "false"
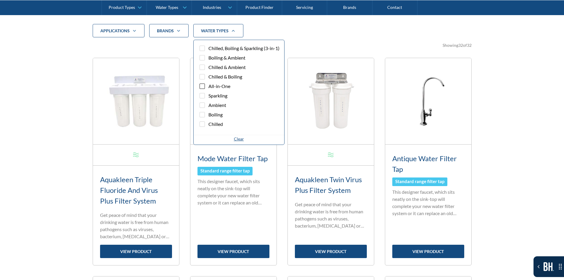
click at [221, 94] on span "Sparkling" at bounding box center [217, 95] width 19 height 7
click at [209, 94] on input "Sparkling" at bounding box center [208, 96] width 4 height 4
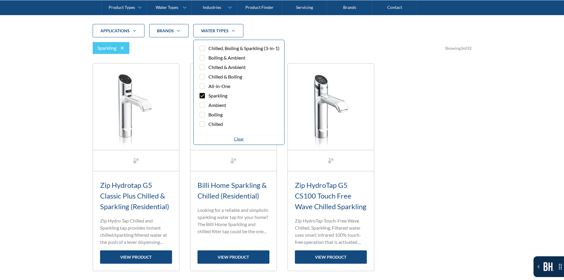
click at [220, 94] on span "Sparkling" at bounding box center [217, 95] width 19 height 7
click at [209, 94] on input "Sparkling" at bounding box center [208, 96] width 4 height 4
checkbox input "false"
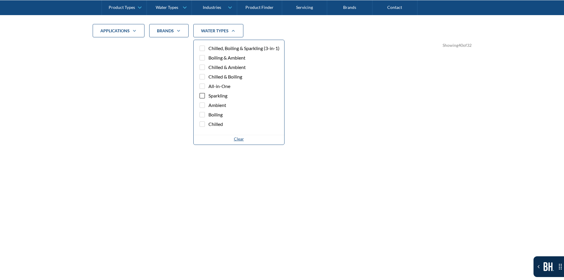
click at [222, 113] on span "Boiling" at bounding box center [215, 114] width 14 height 7
click at [209, 113] on input "Boiling" at bounding box center [208, 115] width 4 height 4
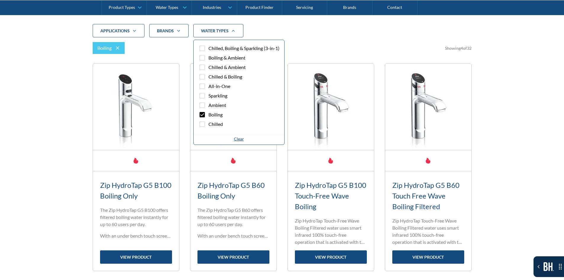
click at [222, 113] on span "Boiling" at bounding box center [215, 114] width 14 height 7
click at [209, 113] on input "Boiling" at bounding box center [208, 115] width 4 height 4
checkbox input "false"
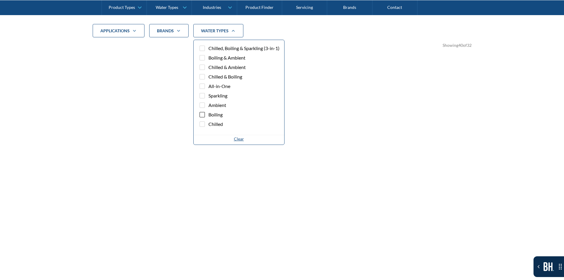
click at [218, 84] on span "All-in-One" at bounding box center [219, 86] width 22 height 7
click at [209, 84] on input "All-in-One" at bounding box center [208, 86] width 4 height 4
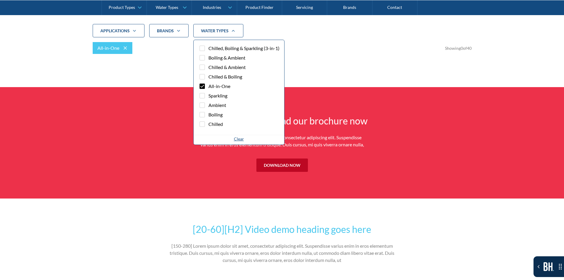
click at [218, 84] on span "All-in-One" at bounding box center [219, 86] width 22 height 7
click at [209, 84] on input "All-in-One" at bounding box center [208, 86] width 4 height 4
checkbox input "false"
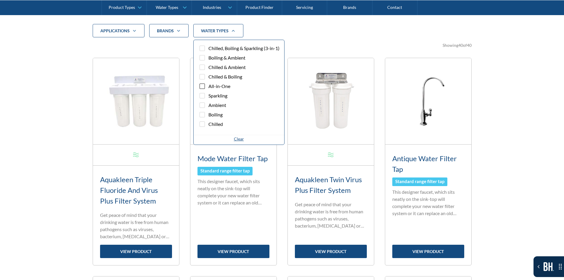
click at [207, 123] on label "Chilled" at bounding box center [238, 125] width 81 height 9
click at [207, 123] on input "Chilled" at bounding box center [208, 124] width 4 height 4
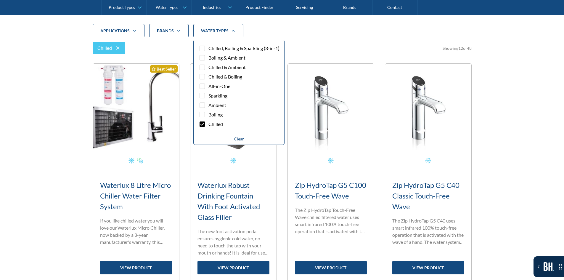
click at [207, 123] on label "Chilled" at bounding box center [238, 125] width 81 height 9
click at [207, 123] on input "Chilled" at bounding box center [208, 124] width 4 height 4
checkbox input "false"
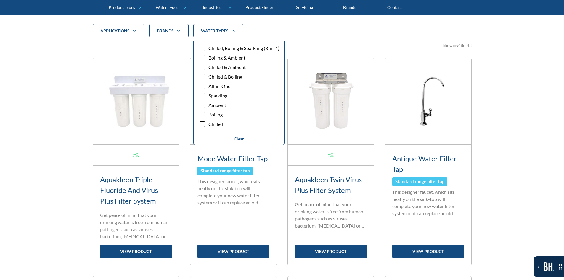
click at [216, 85] on span "All-in-One" at bounding box center [219, 86] width 22 height 7
click at [209, 85] on input "All-in-One" at bounding box center [208, 86] width 4 height 4
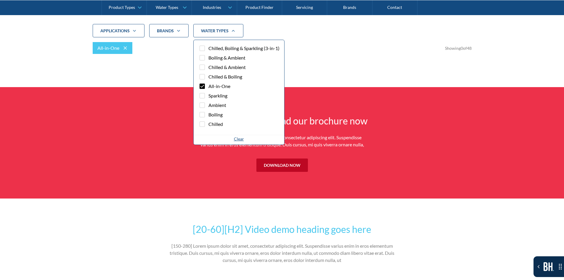
click at [216, 85] on span "All-in-One" at bounding box center [219, 86] width 22 height 7
click at [209, 85] on input "All-in-One" at bounding box center [208, 86] width 4 height 4
checkbox input "false"
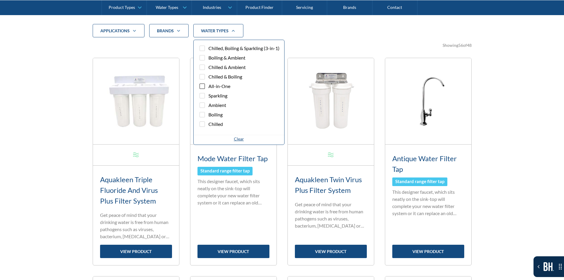
click at [222, 60] on span "Boiling & Ambient" at bounding box center [226, 57] width 37 height 7
click at [209, 60] on input "Boiling & Ambient" at bounding box center [208, 58] width 4 height 4
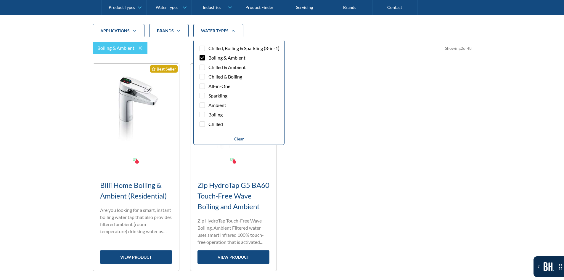
click at [222, 60] on span "Boiling & Ambient" at bounding box center [226, 57] width 37 height 7
click at [209, 60] on input "Boiling & Ambient" at bounding box center [208, 58] width 4 height 4
checkbox input "false"
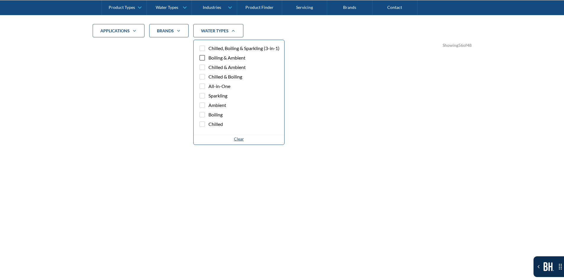
click at [221, 67] on span "Chilled & Ambient" at bounding box center [226, 67] width 37 height 7
click at [209, 67] on input "Chilled & Ambient" at bounding box center [208, 67] width 4 height 4
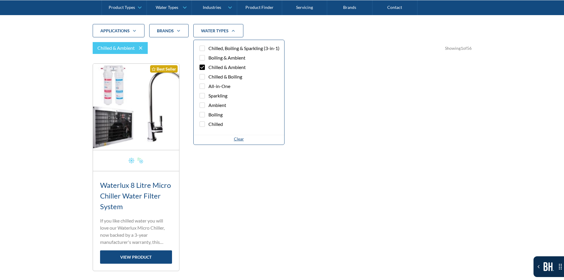
click at [221, 67] on span "Chilled & Ambient" at bounding box center [226, 67] width 37 height 7
click at [209, 67] on input "Chilled & Ambient" at bounding box center [208, 67] width 4 height 4
checkbox input "false"
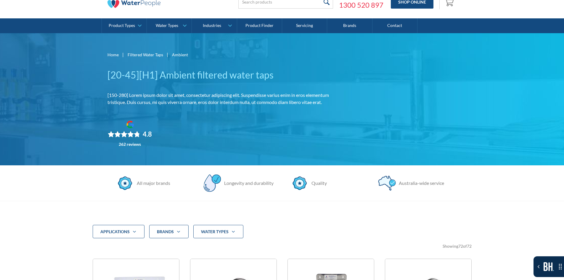
scroll to position [20, 0]
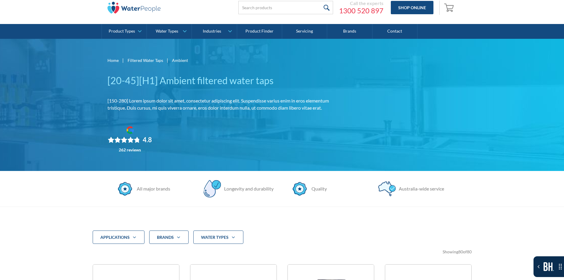
scroll to position [20, 0]
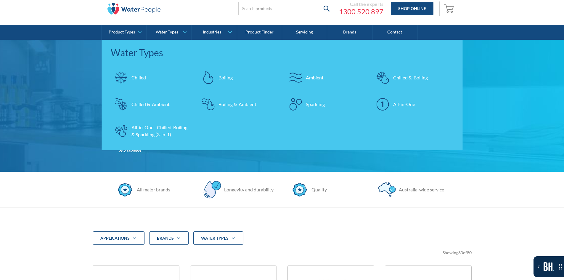
click at [76, 169] on div "Home | Filtered Water Taps | Ambient [20-45][H1] Ambient filtered water taps [1…" at bounding box center [282, 106] width 564 height 132
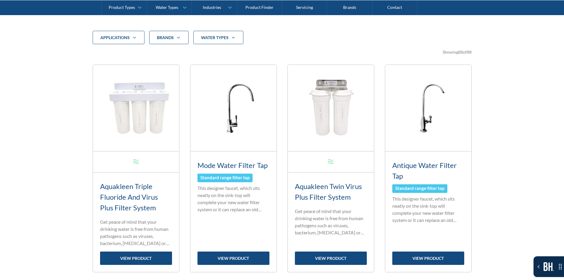
scroll to position [138, 0]
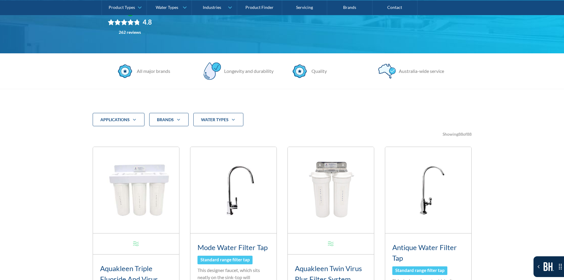
click at [215, 121] on strong "water Types" at bounding box center [215, 119] width 28 height 5
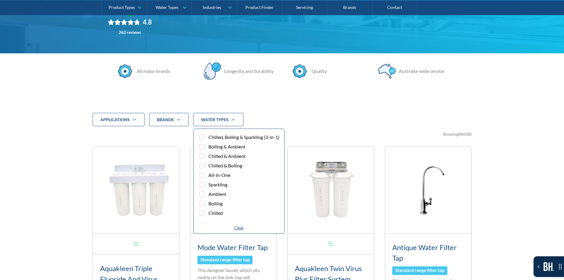
click at [217, 205] on span "Boiling" at bounding box center [215, 203] width 14 height 7
click at [209, 205] on input "Boiling" at bounding box center [208, 204] width 4 height 4
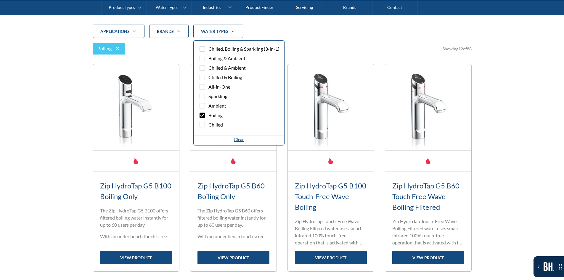
scroll to position [227, 0]
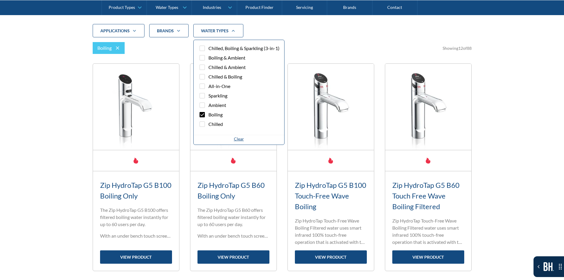
click at [214, 114] on span "Boiling" at bounding box center [215, 114] width 14 height 7
click at [209, 114] on input "Boiling" at bounding box center [208, 115] width 4 height 4
checkbox input "false"
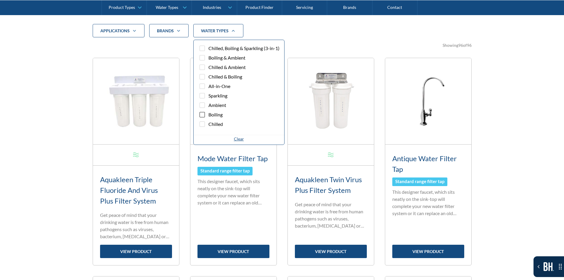
click at [219, 87] on span "All-in-One" at bounding box center [219, 86] width 22 height 7
click at [209, 87] on input "All-in-One" at bounding box center [208, 86] width 4 height 4
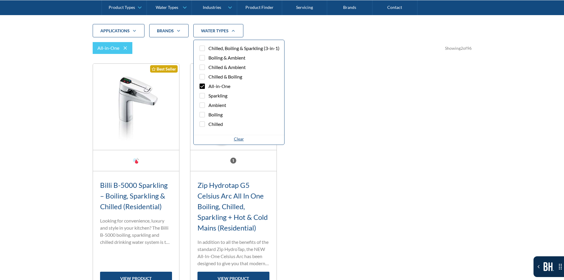
click at [219, 87] on span "All-in-One" at bounding box center [219, 86] width 22 height 7
click at [209, 87] on input "All-in-One" at bounding box center [208, 86] width 4 height 4
checkbox input "false"
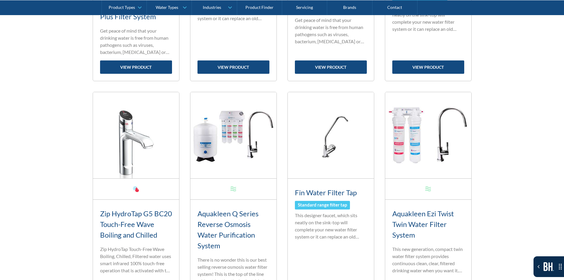
scroll to position [405, 0]
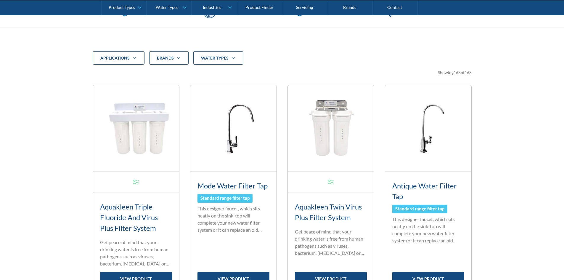
scroll to position [197, 0]
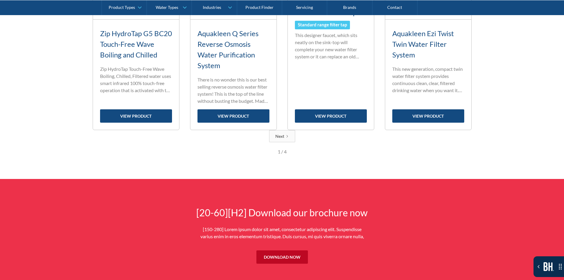
scroll to position [592, 0]
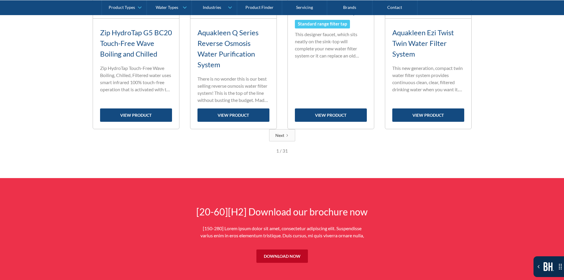
scroll to position [592, 0]
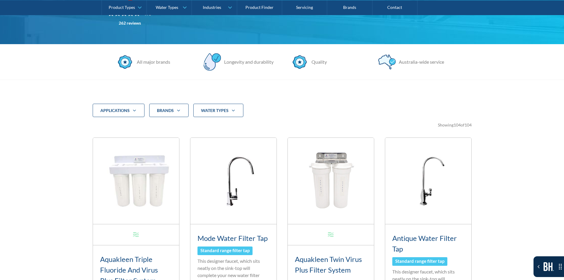
scroll to position [148, 0]
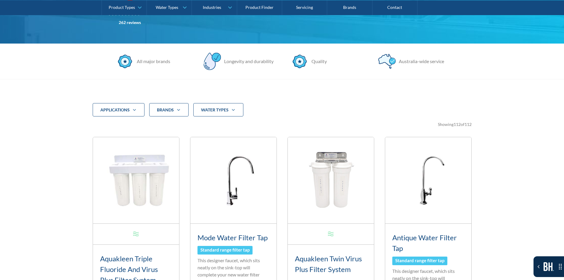
click at [209, 112] on div "water Types" at bounding box center [215, 110] width 28 height 6
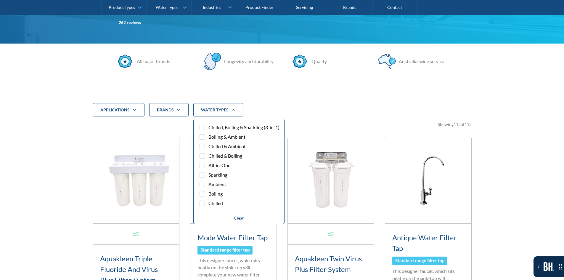
click at [210, 126] on span "Chilled, Boiling & Sparkling (3-in-1)" at bounding box center [243, 127] width 71 height 7
click at [209, 126] on input "Chilled, Boiling & Sparkling (3-in-1)" at bounding box center [208, 128] width 4 height 4
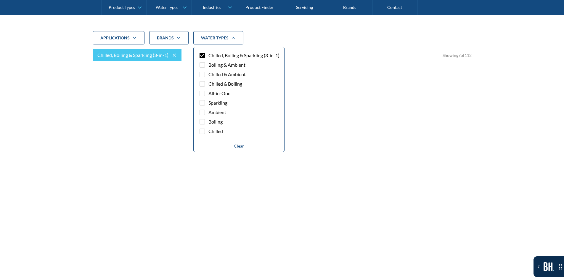
scroll to position [227, 0]
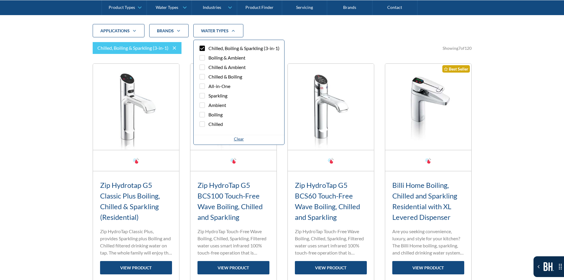
click at [211, 47] on span "Chilled, Boiling & Sparkling (3-in-1)" at bounding box center [243, 48] width 71 height 7
click at [209, 47] on input "Chilled, Boiling & Sparkling (3-in-1)" at bounding box center [208, 48] width 4 height 4
checkbox input "false"
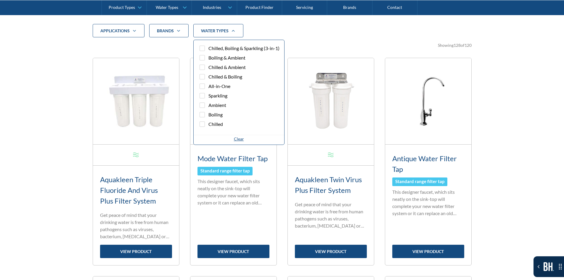
click at [212, 40] on div "Chilled, Boiling & Sparkling (3-in-1) Boiling & Ambient Chilled & Ambient Chill…" at bounding box center [239, 87] width 91 height 95
click at [212, 44] on div "Chilled, Boiling & Sparkling (3-in-1) Boiling & Ambient Chilled & Ambient Chill…" at bounding box center [239, 87] width 91 height 95
click at [207, 123] on label "Chilled" at bounding box center [238, 125] width 81 height 9
click at [207, 123] on input "Chilled" at bounding box center [208, 124] width 4 height 4
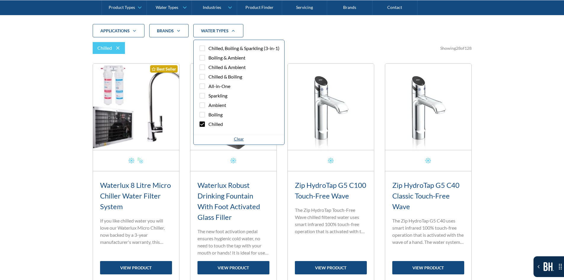
click at [211, 125] on span "Chilled" at bounding box center [215, 124] width 15 height 7
click at [209, 125] on input "Chilled" at bounding box center [208, 124] width 4 height 4
checkbox input "false"
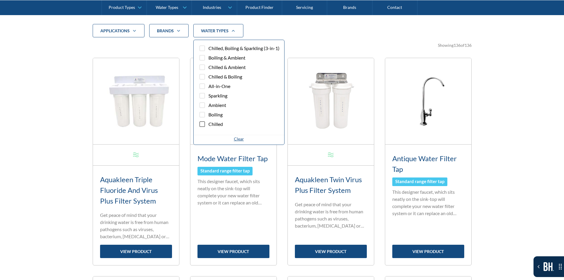
click at [238, 139] on div "Clear" at bounding box center [239, 139] width 10 height 6
click at [227, 76] on span "Chilled & Boiling" at bounding box center [225, 76] width 34 height 7
click at [209, 76] on input "Chilled & Boiling" at bounding box center [208, 77] width 4 height 4
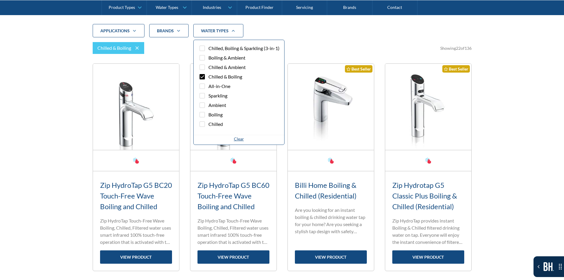
click at [242, 141] on div "Clear" at bounding box center [239, 139] width 10 height 6
checkbox input "false"
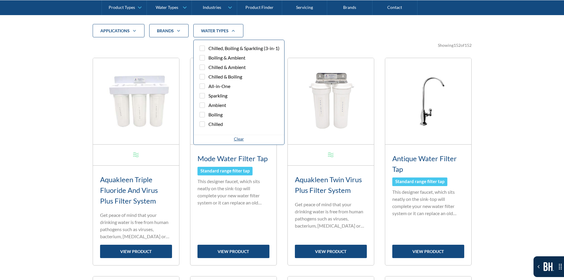
click at [179, 33] on icon "Filter 5" at bounding box center [178, 30] width 7 height 5
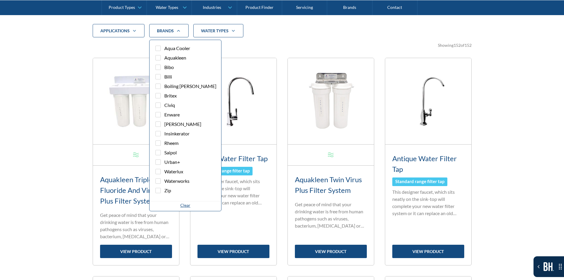
click at [166, 55] on span "Aquakleen" at bounding box center [175, 57] width 22 height 7
click at [165, 56] on input "Aquakleen" at bounding box center [163, 58] width 4 height 4
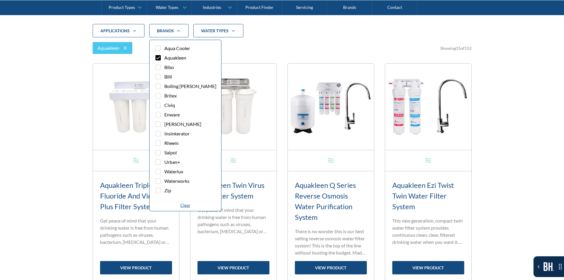
click at [166, 55] on span "Aquakleen" at bounding box center [175, 57] width 22 height 7
click at [165, 56] on input "Aquakleen" at bounding box center [163, 58] width 4 height 4
checkbox input "false"
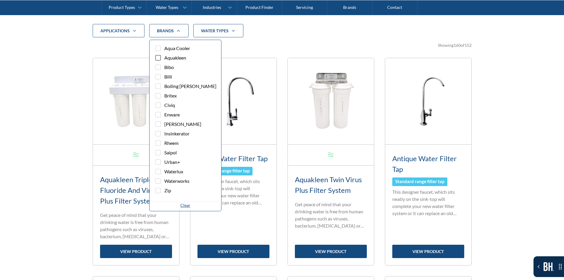
click at [130, 31] on div "applications" at bounding box center [119, 31] width 52 height 14
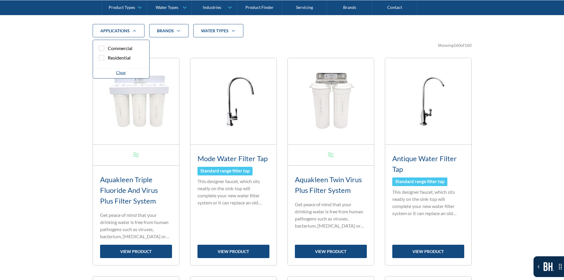
click at [118, 62] on label "Residential" at bounding box center [121, 58] width 47 height 9
click at [109, 60] on input "Residential" at bounding box center [107, 58] width 4 height 4
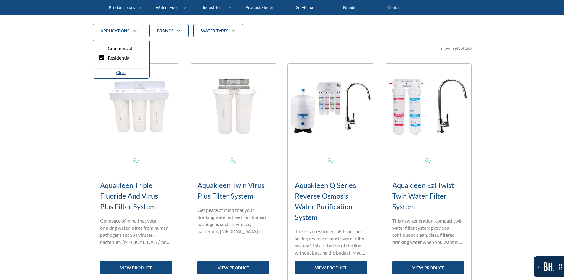
click at [118, 75] on div "Clear" at bounding box center [121, 72] width 10 height 6
checkbox input "false"
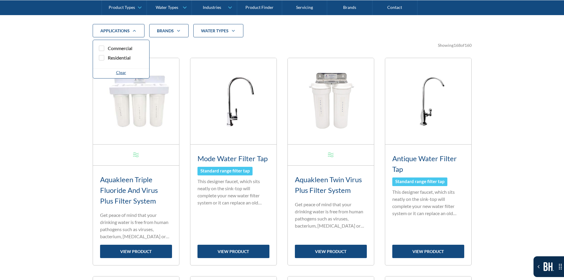
click at [211, 35] on div "water Types" at bounding box center [218, 31] width 50 height 14
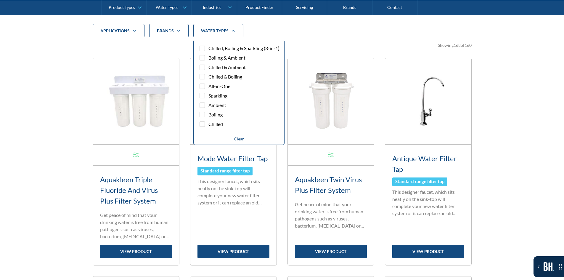
click at [215, 59] on span "Boiling & Ambient" at bounding box center [226, 57] width 37 height 7
click at [209, 59] on input "Boiling & Ambient" at bounding box center [208, 58] width 4 height 4
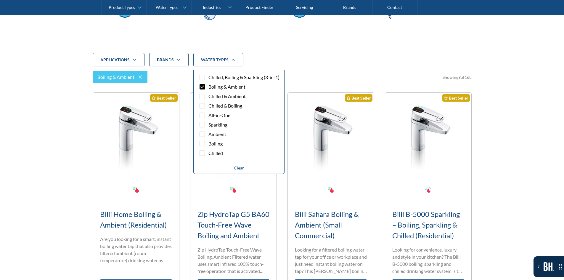
scroll to position [198, 0]
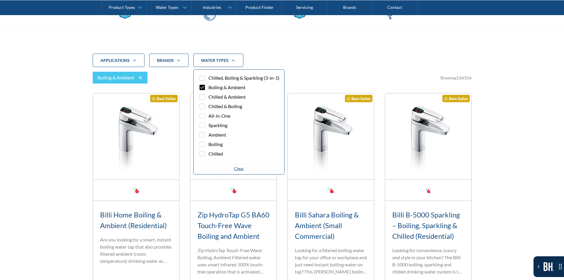
click at [143, 78] on icon at bounding box center [140, 77] width 7 height 7
checkbox input "false"
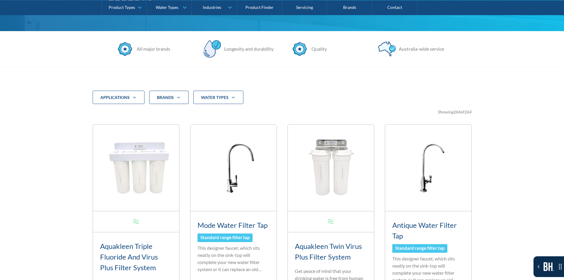
scroll to position [138, 0]
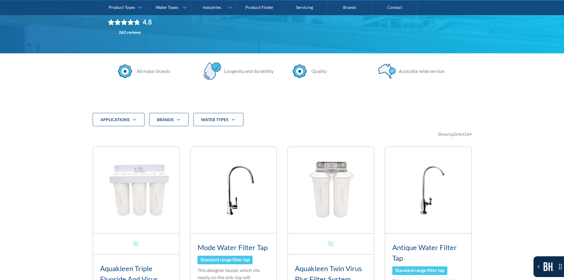
click at [117, 117] on div "applications" at bounding box center [114, 120] width 29 height 6
click at [113, 134] on span "Commercial" at bounding box center [120, 137] width 25 height 7
click at [109, 135] on input "Commercial" at bounding box center [107, 137] width 4 height 4
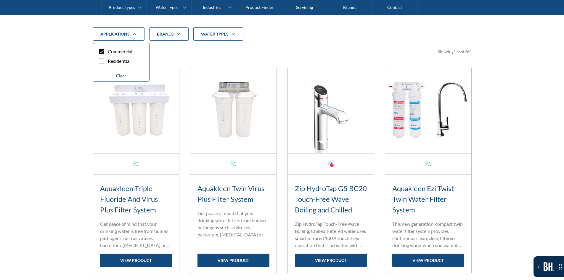
scroll to position [227, 0]
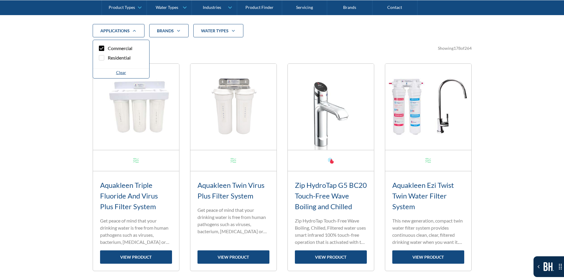
click at [112, 48] on span "Commercial" at bounding box center [120, 48] width 25 height 7
click at [109, 48] on input "Commercial" at bounding box center [107, 48] width 4 height 4
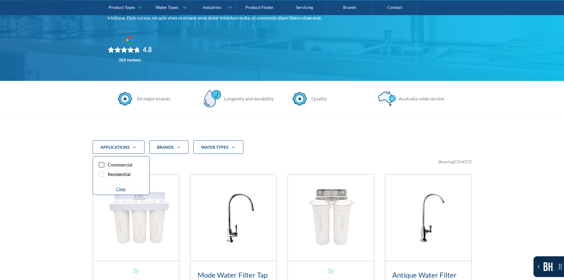
scroll to position [109, 0]
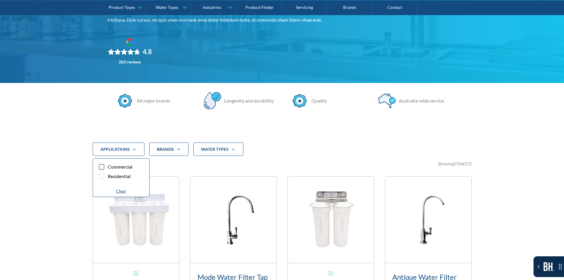
click at [67, 112] on section "All major brands Longevity and durability Quality [GEOGRAPHIC_DATA]-wide servic…" at bounding box center [282, 101] width 564 height 36
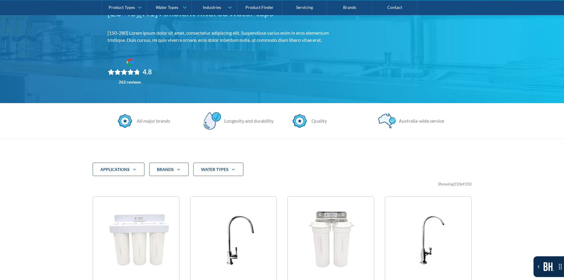
scroll to position [89, 0]
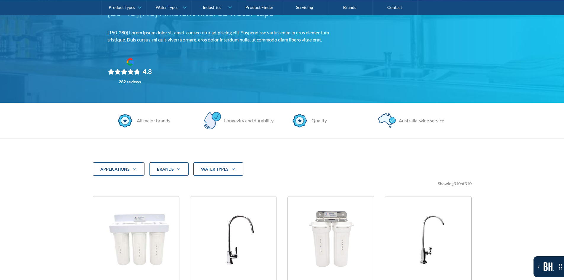
drag, startPoint x: 113, startPoint y: 171, endPoint x: 114, endPoint y: 178, distance: 6.9
click at [113, 171] on div "applications" at bounding box center [114, 169] width 29 height 6
click at [116, 186] on span "Commercial" at bounding box center [120, 186] width 25 height 7
click at [109, 186] on input "Commercial" at bounding box center [107, 187] width 4 height 4
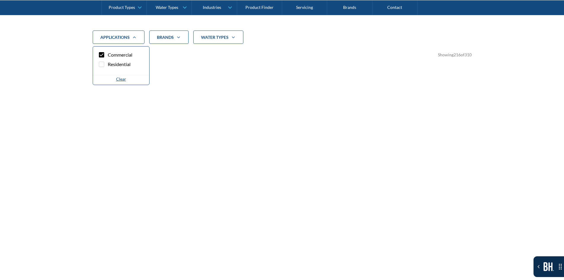
scroll to position [227, 0]
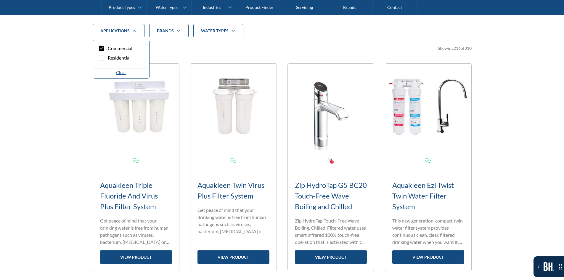
click at [106, 47] on label "Commercial" at bounding box center [121, 49] width 47 height 9
click at [106, 47] on input "Commercial" at bounding box center [107, 48] width 4 height 4
checkbox input "false"
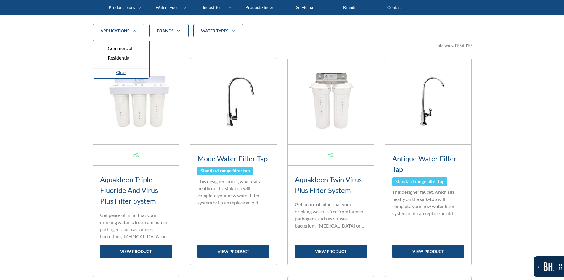
click at [114, 38] on div "applications Commercial Residential Clear Brands Aqua Cooler Aquakleen [PERSON_…" at bounding box center [282, 278] width 379 height 508
click at [116, 33] on div "applications" at bounding box center [114, 31] width 29 height 6
click at [164, 29] on div "Brands" at bounding box center [165, 31] width 17 height 6
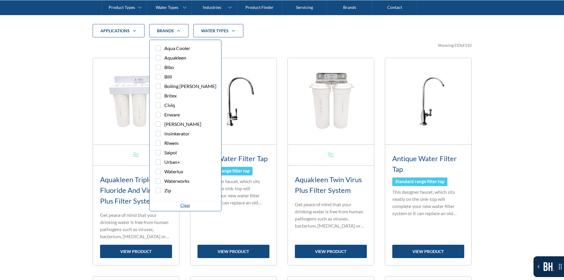
click at [173, 188] on label "Zip" at bounding box center [185, 191] width 62 height 9
click at [165, 189] on input "Zip" at bounding box center [163, 191] width 4 height 4
checkbox input "true"
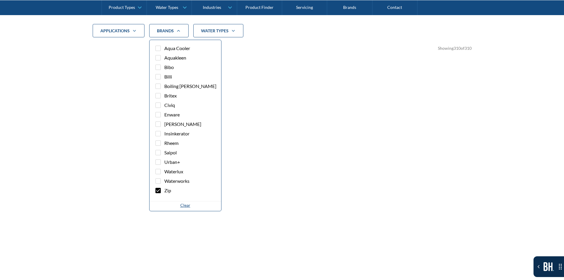
click at [175, 179] on span "Waterworks" at bounding box center [176, 180] width 25 height 7
click at [165, 179] on input "Waterworks" at bounding box center [163, 181] width 4 height 4
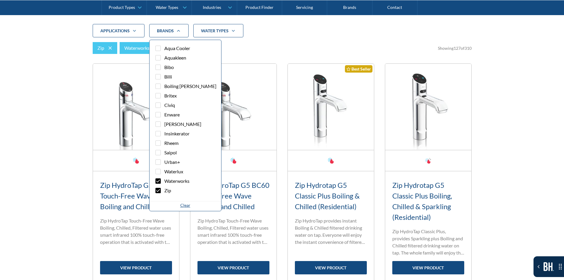
click at [180, 206] on div "Clear" at bounding box center [185, 205] width 10 height 6
checkbox input "false"
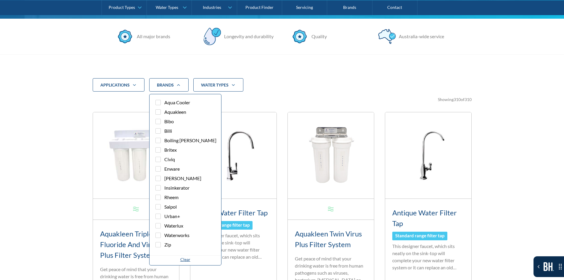
scroll to position [168, 0]
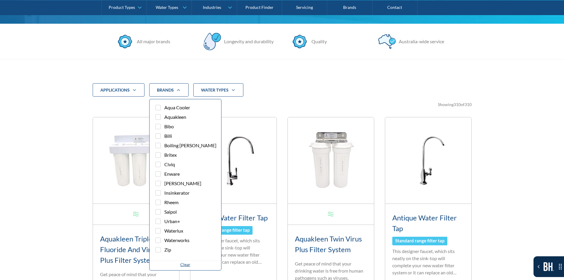
click at [273, 94] on div "applications Commercial Residential Clear Brands Aqua Cooler Aquakleen [PERSON_…" at bounding box center [282, 90] width 379 height 14
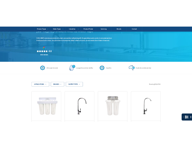
scroll to position [89, 0]
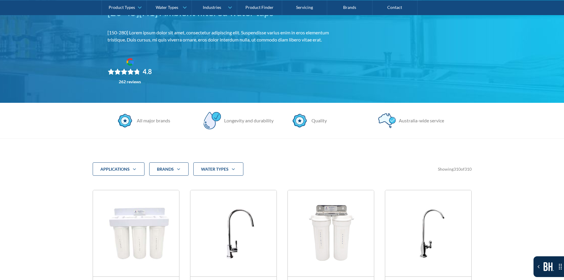
click at [130, 172] on div "applications" at bounding box center [119, 169] width 52 height 14
click at [155, 166] on div "Brands" at bounding box center [168, 169] width 39 height 14
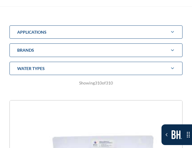
scroll to position [178, 0]
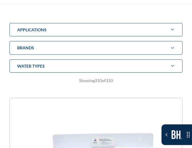
click at [141, 69] on div "water Types" at bounding box center [95, 67] width 173 height 14
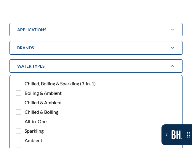
click at [85, 86] on span "Chilled, Boiling & Sparkling (3-in-1)" at bounding box center [60, 83] width 71 height 7
click at [25, 86] on input "Chilled, Boiling & Sparkling (3-in-1)" at bounding box center [24, 84] width 4 height 4
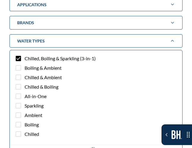
scroll to position [182, 0]
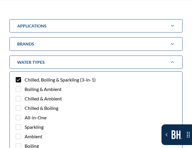
click at [75, 78] on span "Chilled, Boiling & Sparkling (3-in-1)" at bounding box center [60, 79] width 71 height 7
click at [25, 78] on input "Chilled, Boiling & Sparkling (3-in-1)" at bounding box center [24, 80] width 4 height 4
checkbox input "false"
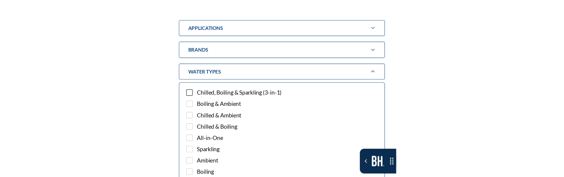
scroll to position [182, 0]
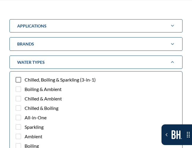
click at [73, 65] on div "water Types" at bounding box center [95, 63] width 173 height 14
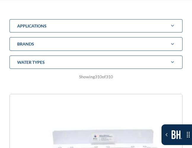
click at [71, 67] on div "water Types" at bounding box center [95, 63] width 173 height 14
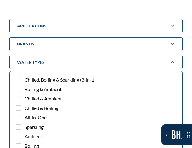
click at [71, 67] on div "water Types" at bounding box center [95, 63] width 173 height 14
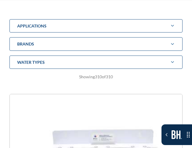
click at [80, 46] on div "Brands" at bounding box center [95, 44] width 173 height 14
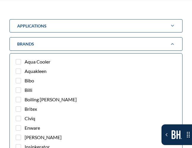
click at [80, 46] on div "Brands" at bounding box center [95, 44] width 173 height 14
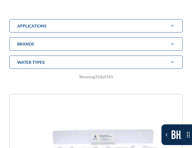
click at [81, 30] on div "applications" at bounding box center [95, 26] width 173 height 14
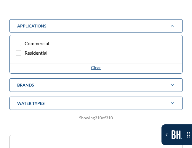
click at [81, 30] on div "applications" at bounding box center [95, 26] width 173 height 14
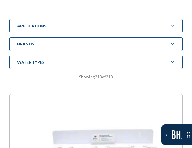
click at [57, 19] on div "applications" at bounding box center [95, 26] width 173 height 14
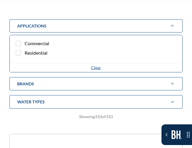
click at [58, 25] on div "applications" at bounding box center [95, 26] width 173 height 14
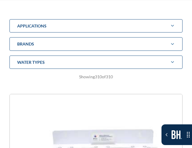
click at [58, 25] on div "applications" at bounding box center [95, 26] width 173 height 14
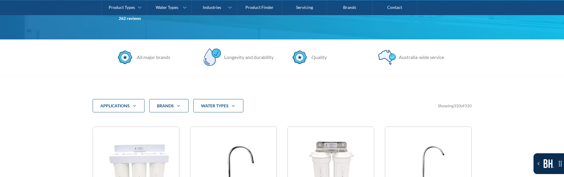
scroll to position [152, 0]
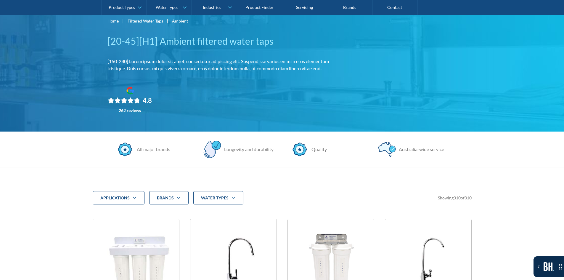
scroll to position [49, 0]
